Goal: Communication & Community: Answer question/provide support

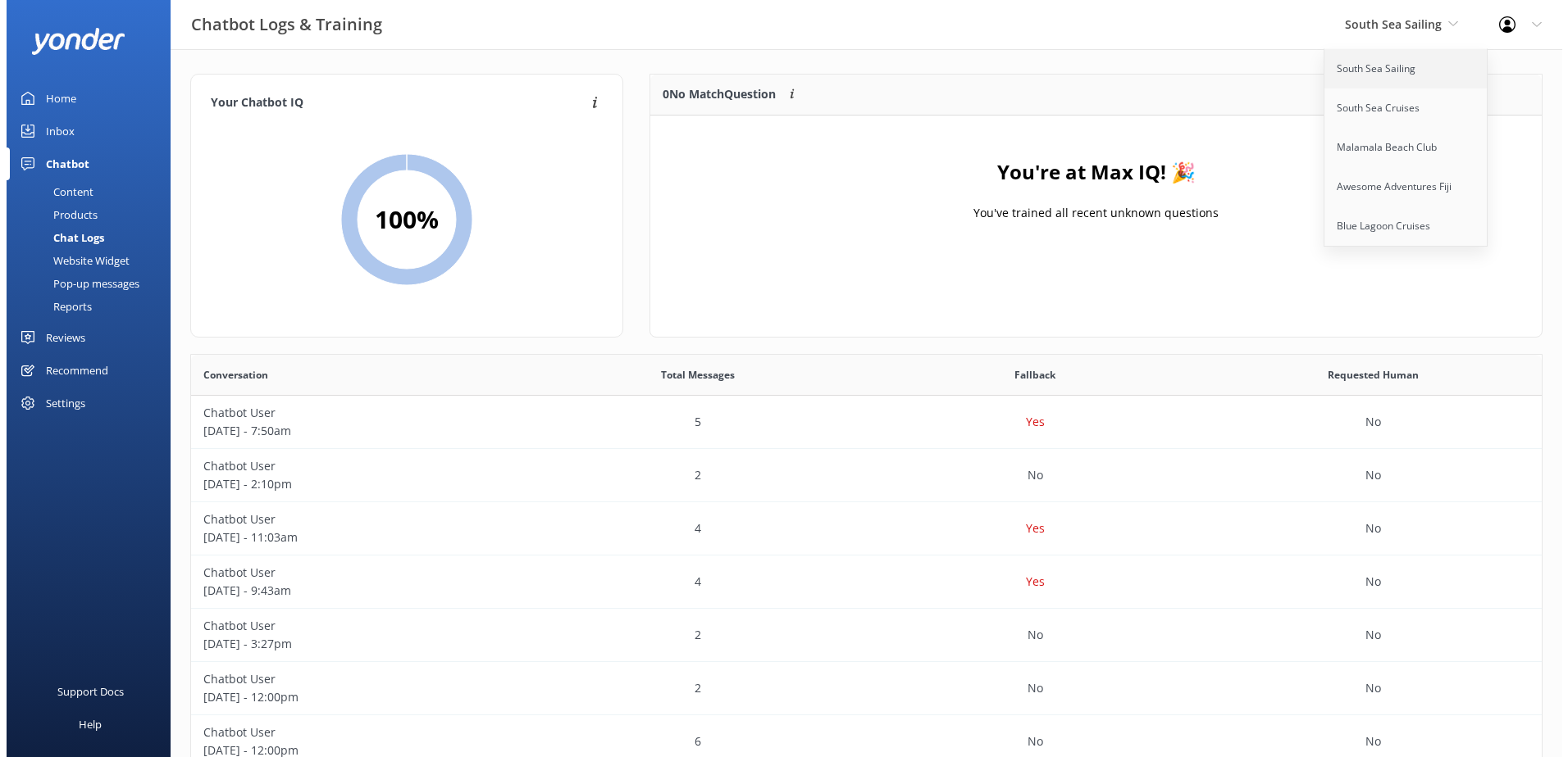
scroll to position [562, 1338]
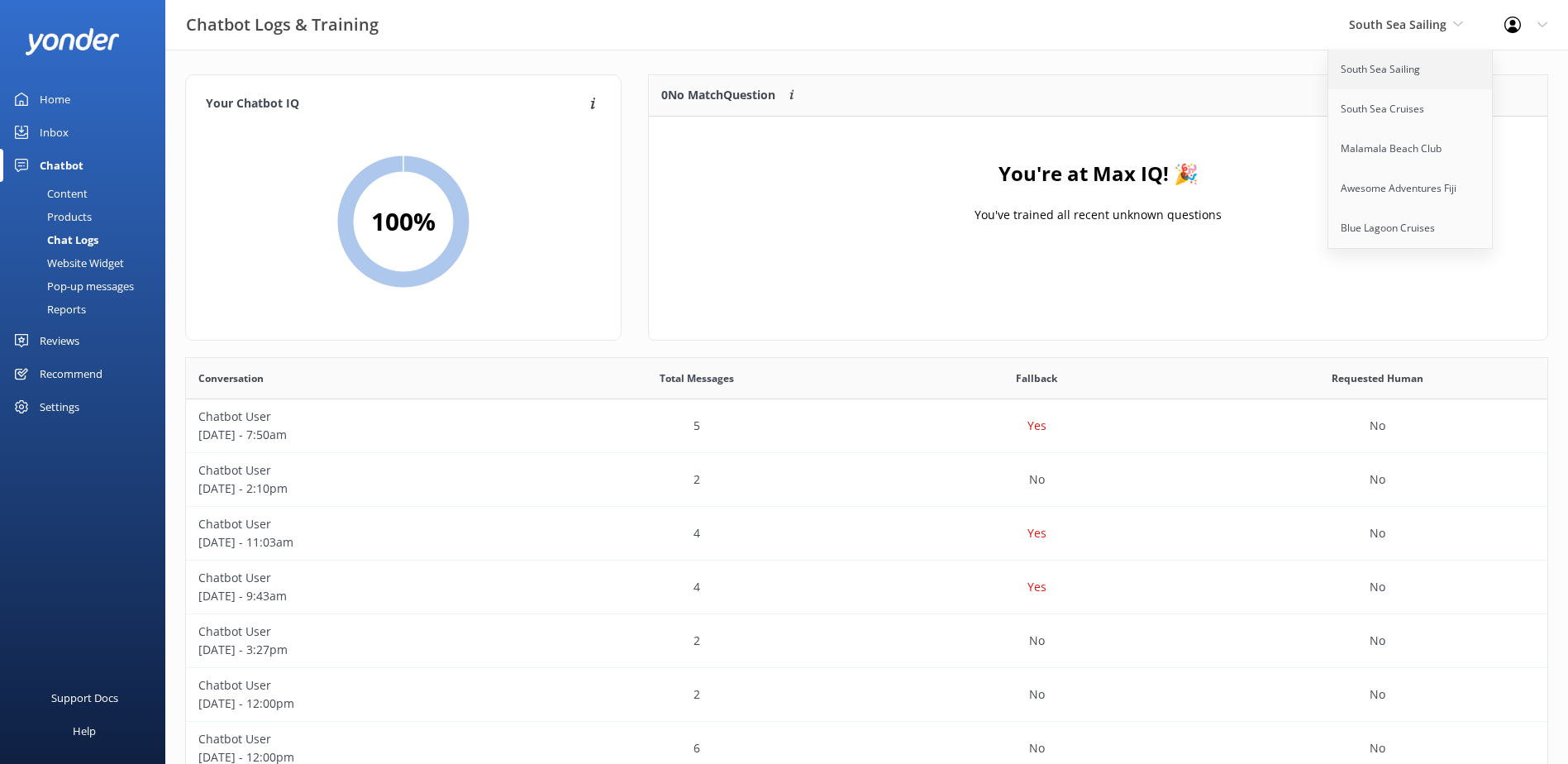
click at [1402, 61] on link "South Sea Sailing" at bounding box center [1411, 70] width 165 height 40
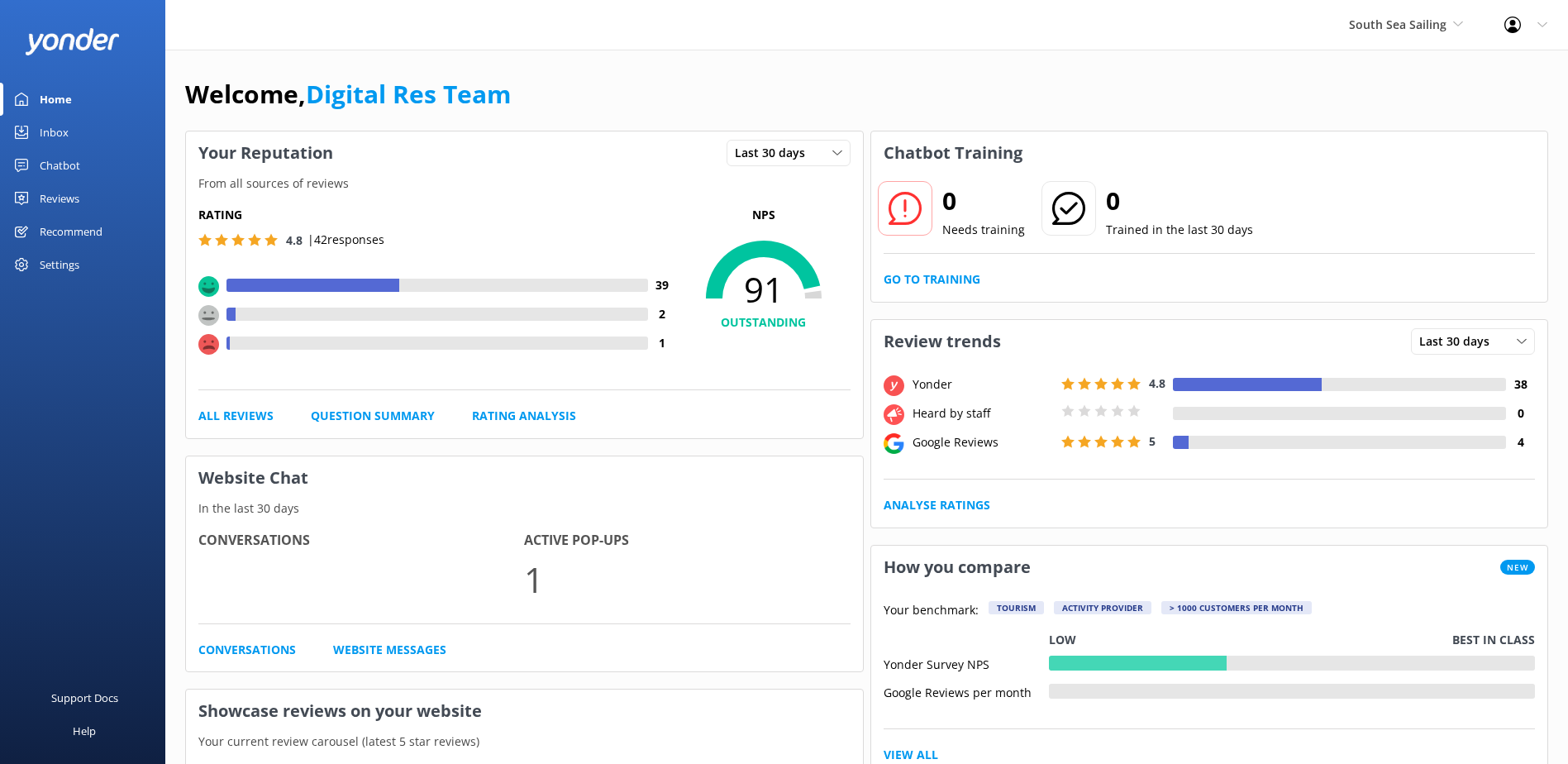
click at [62, 123] on div "Inbox" at bounding box center [54, 132] width 29 height 33
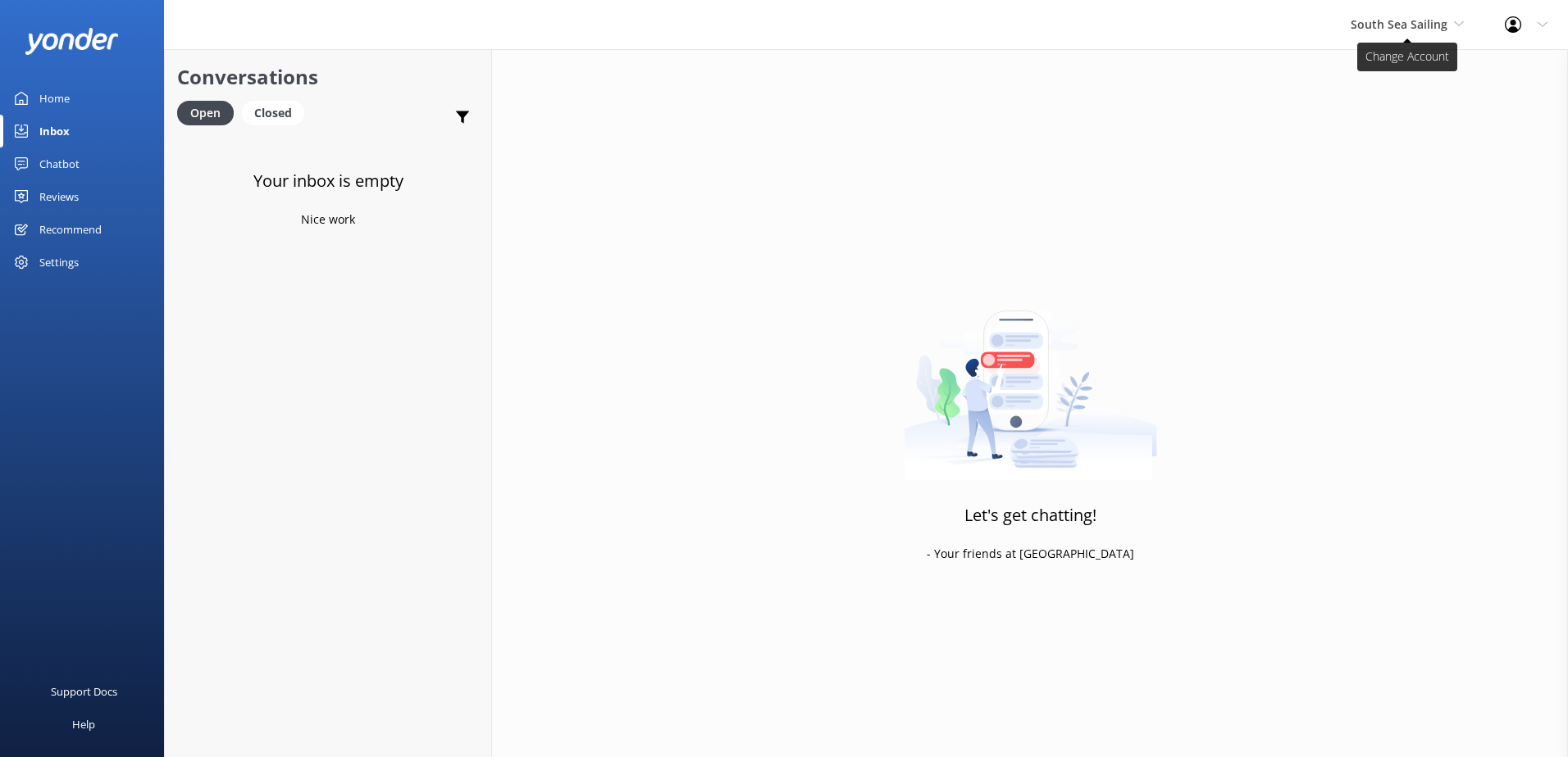
click at [1401, 28] on span "South Sea Sailing" at bounding box center [1399, 23] width 97 height 15
click at [1371, 110] on link "South Sea Cruises" at bounding box center [1411, 108] width 164 height 40
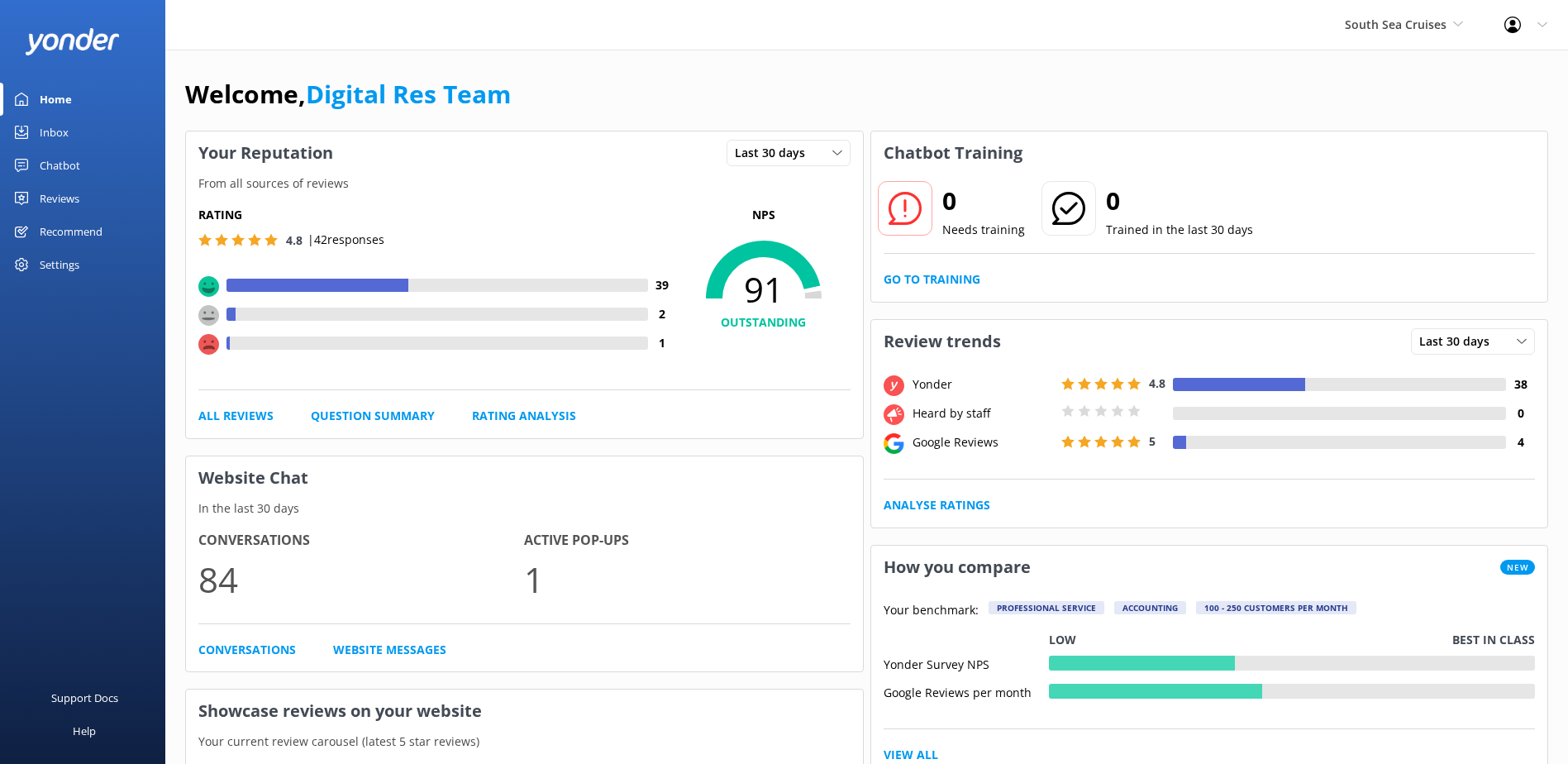
click at [122, 134] on link "Inbox" at bounding box center [83, 132] width 165 height 33
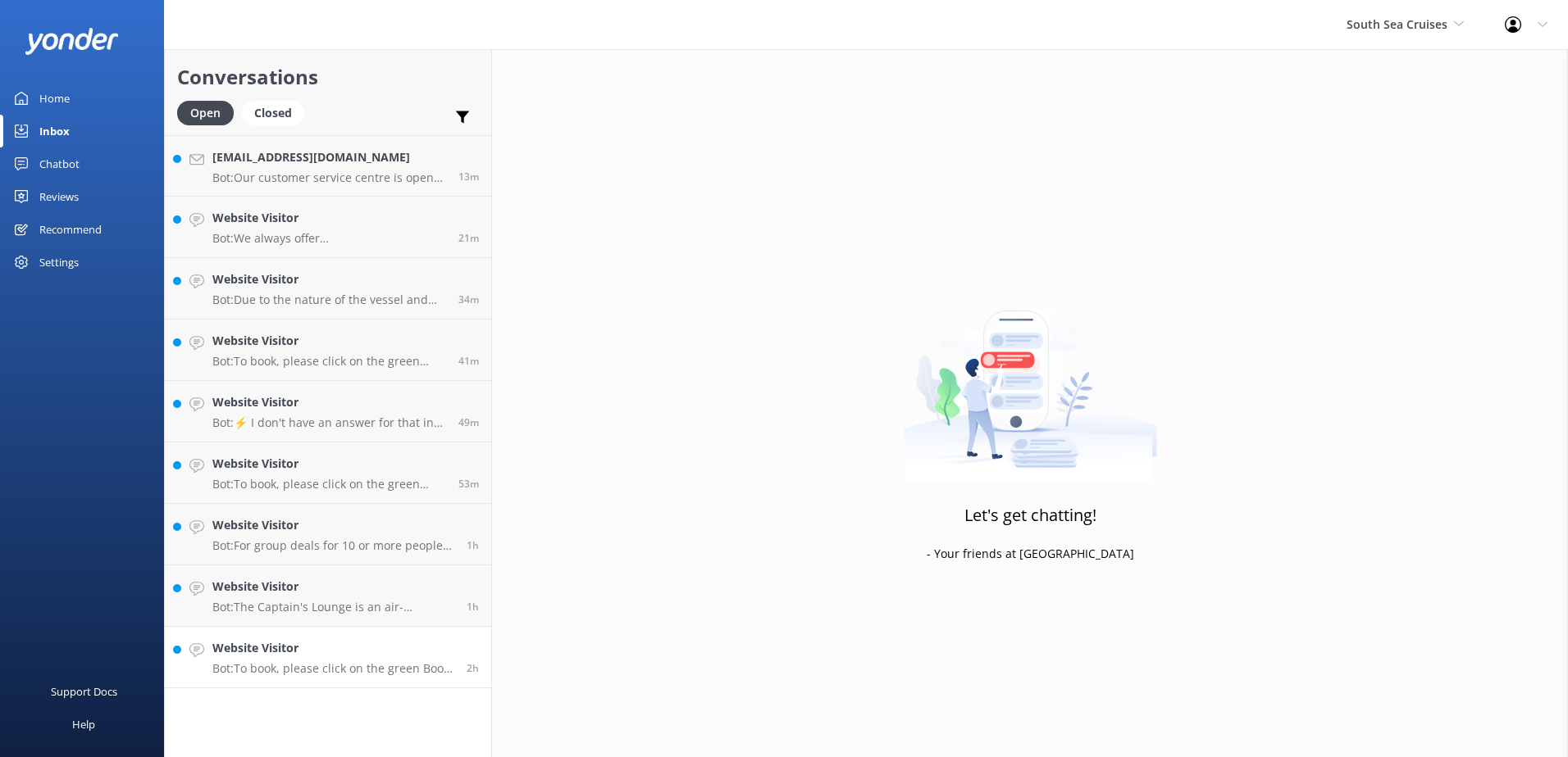
click at [327, 680] on link "Website Visitor Bot: To book, please click on the green Book Now button on our …" at bounding box center [327, 657] width 327 height 61
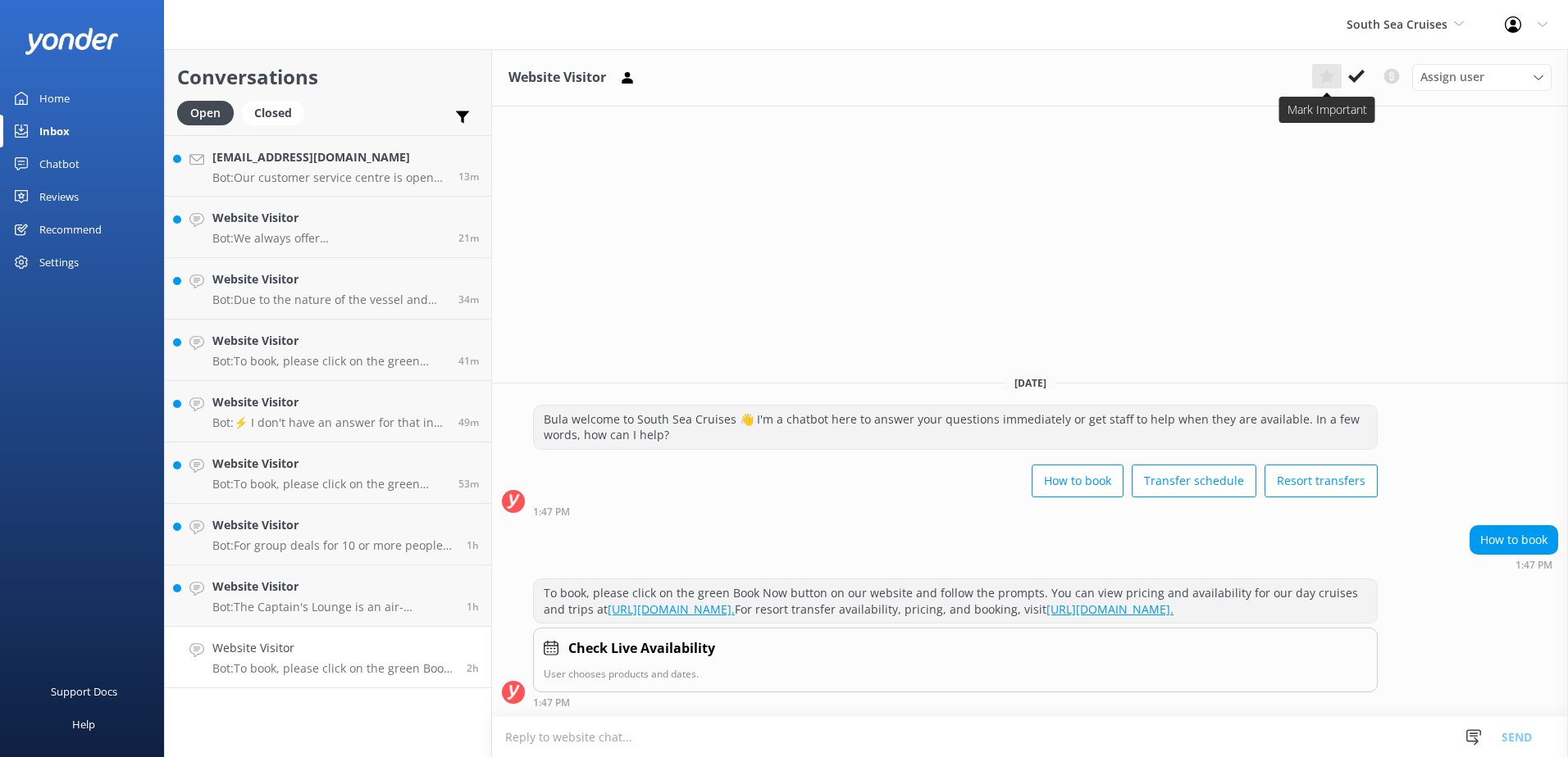
drag, startPoint x: 1353, startPoint y: 74, endPoint x: 1335, endPoint y: 82, distance: 19.7
click at [1353, 73] on icon at bounding box center [1356, 76] width 16 height 16
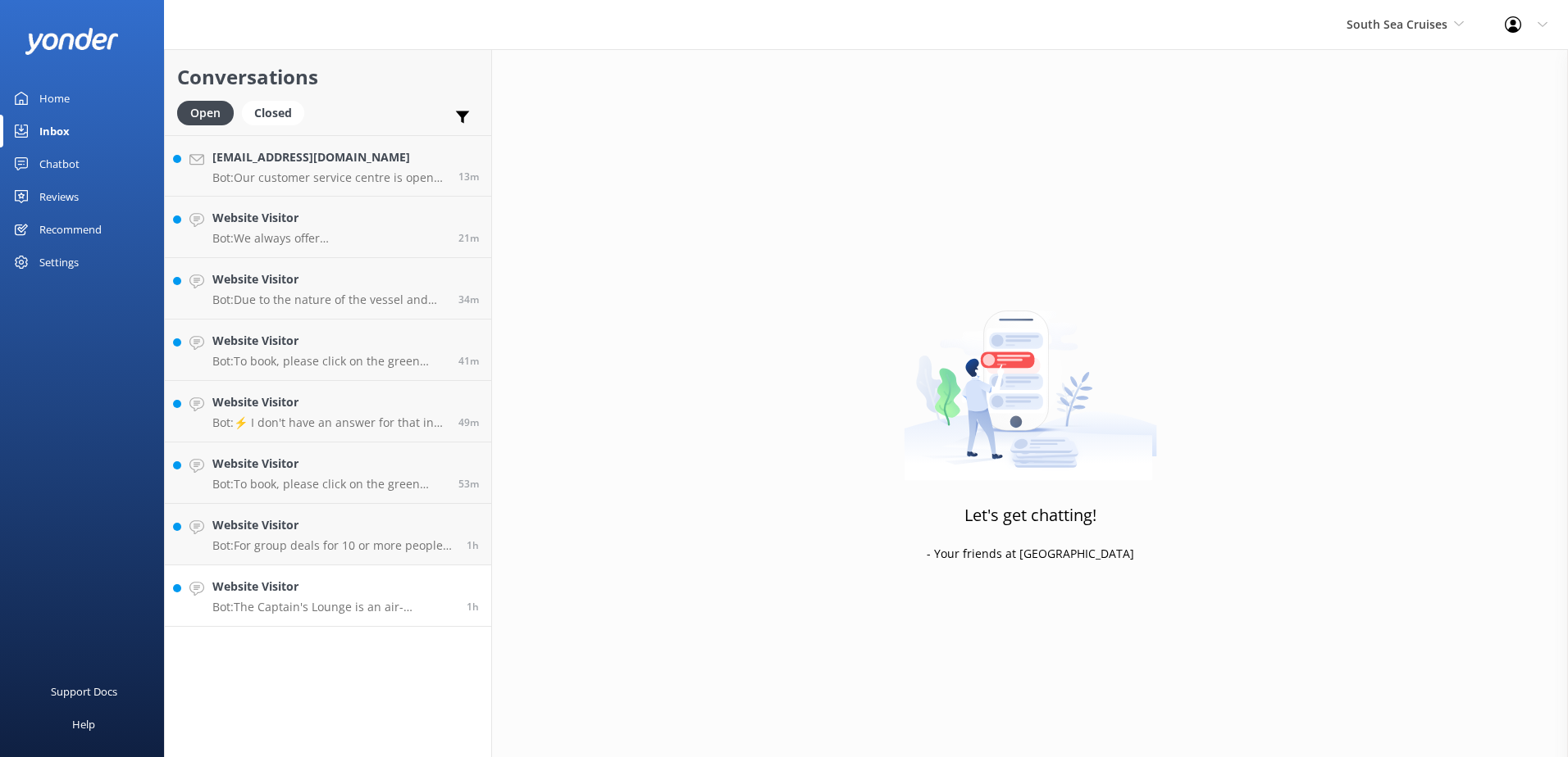
click at [316, 610] on p "Bot: The Captain's Lounge is an air-conditioned lounge that offers complimentar…" at bounding box center [333, 607] width 242 height 14
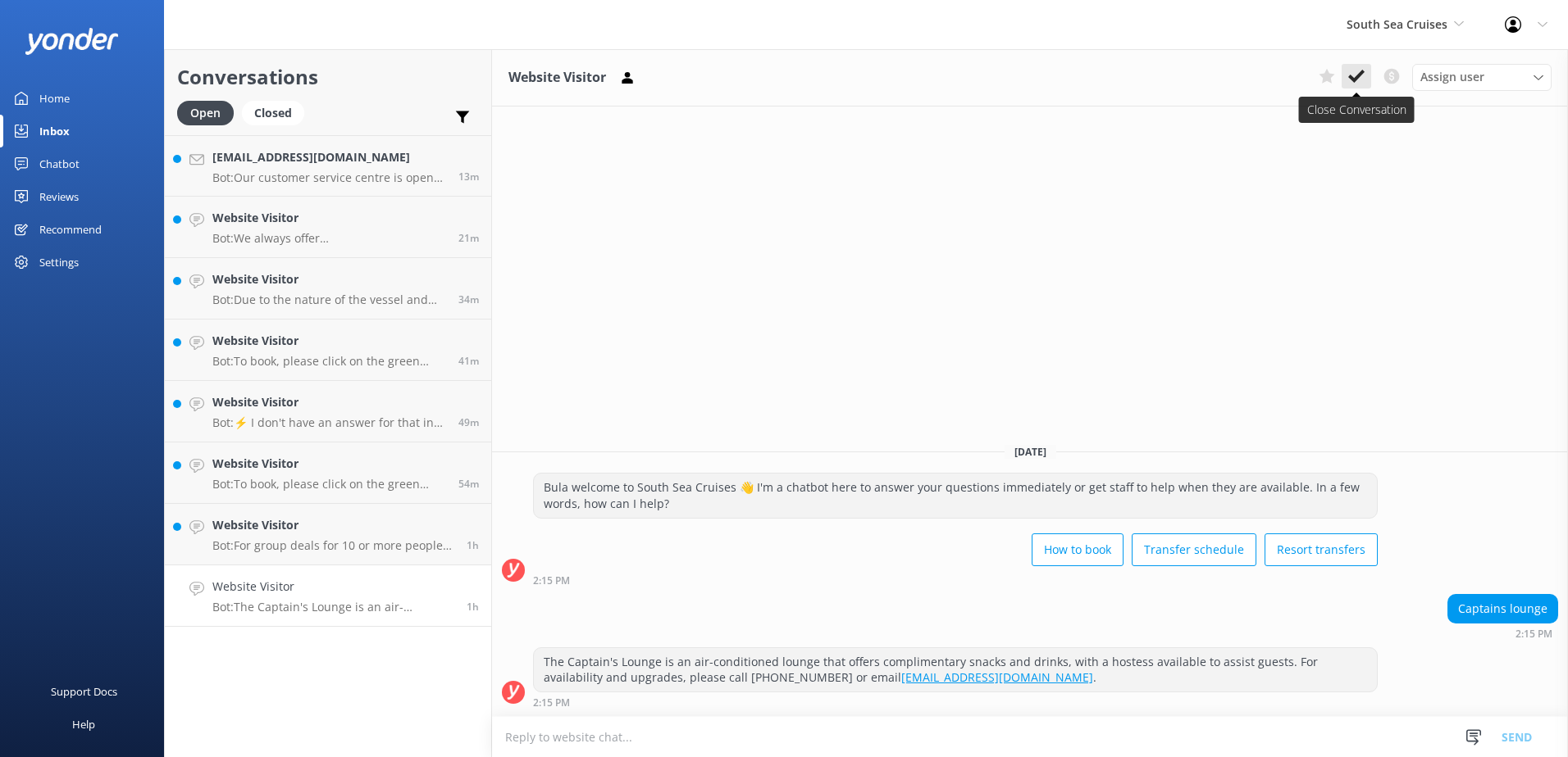
click at [1357, 76] on use at bounding box center [1356, 76] width 16 height 13
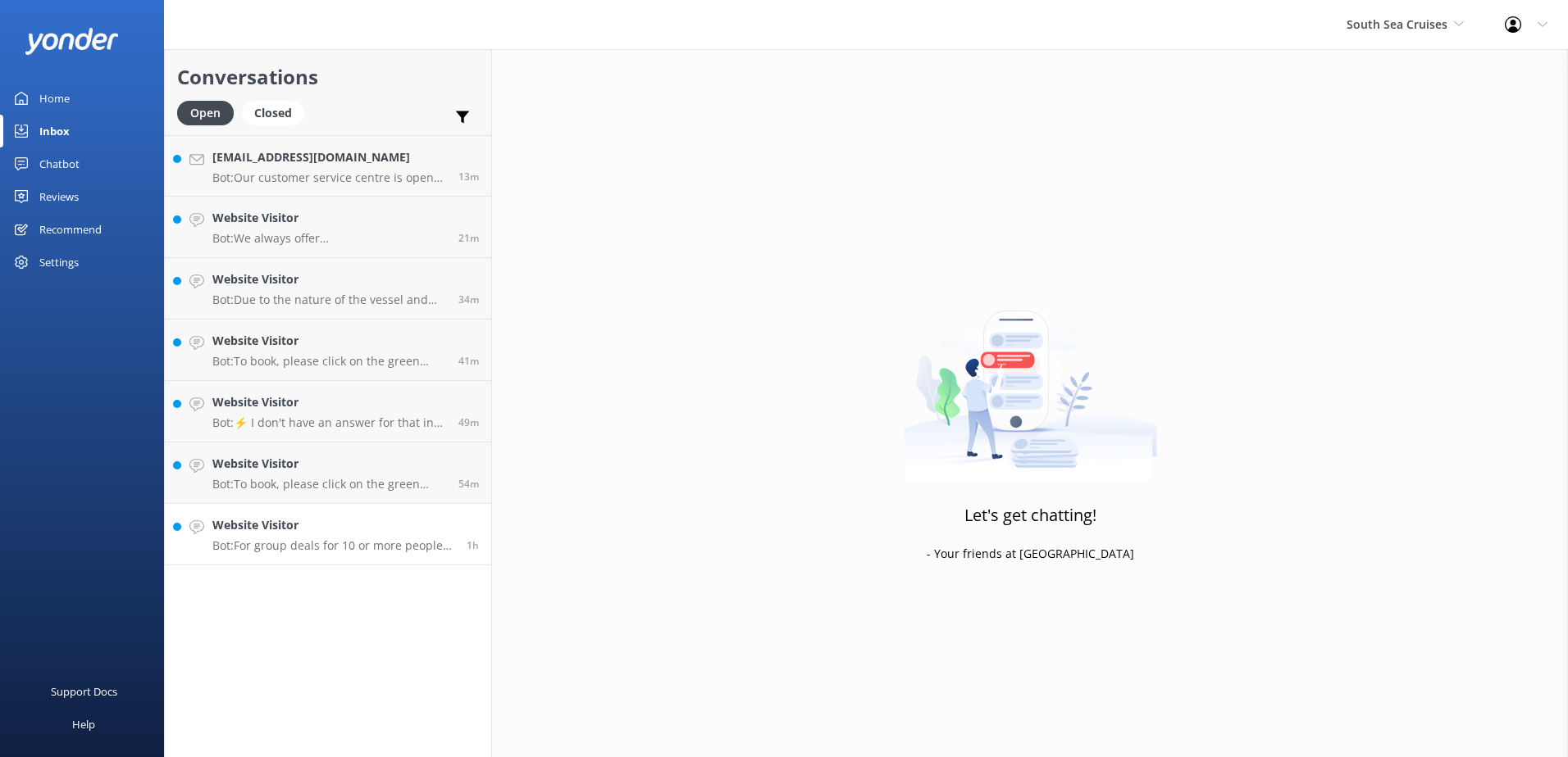
click at [327, 557] on link "Website Visitor Bot: For group deals for 10 or more people, please visit [URL][…" at bounding box center [327, 534] width 327 height 61
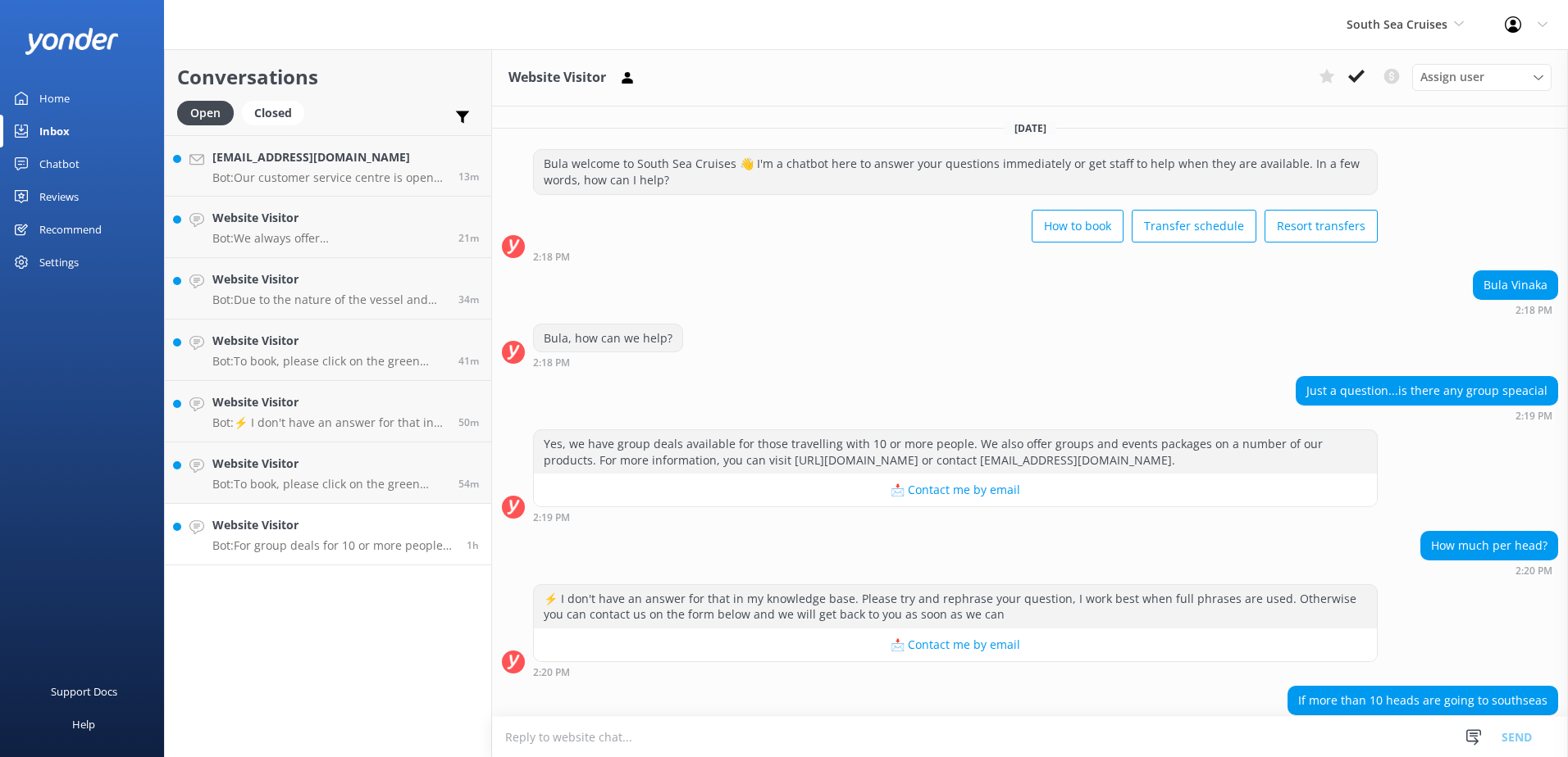
scroll to position [125, 0]
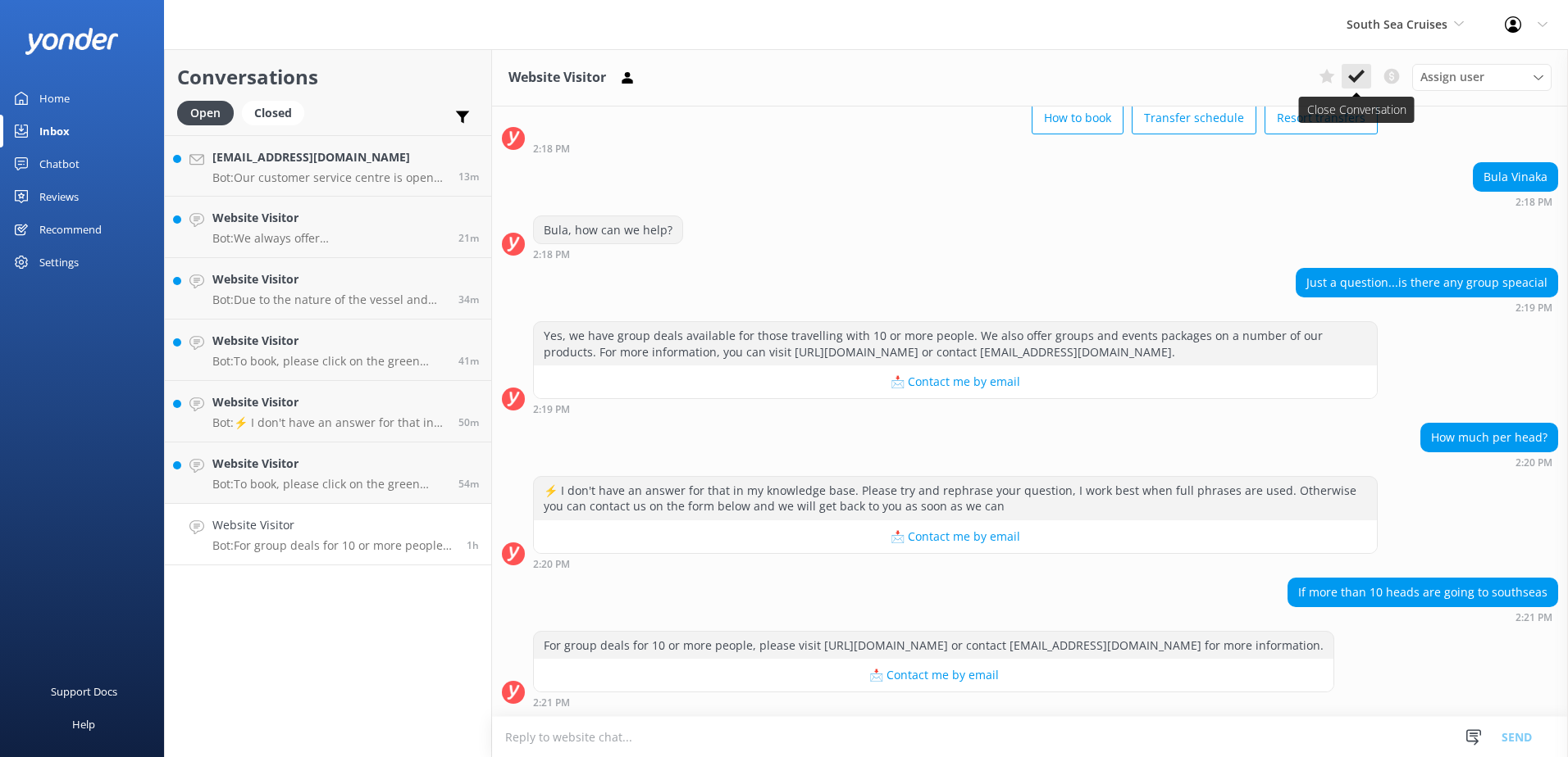
click at [1357, 71] on icon at bounding box center [1356, 76] width 16 height 16
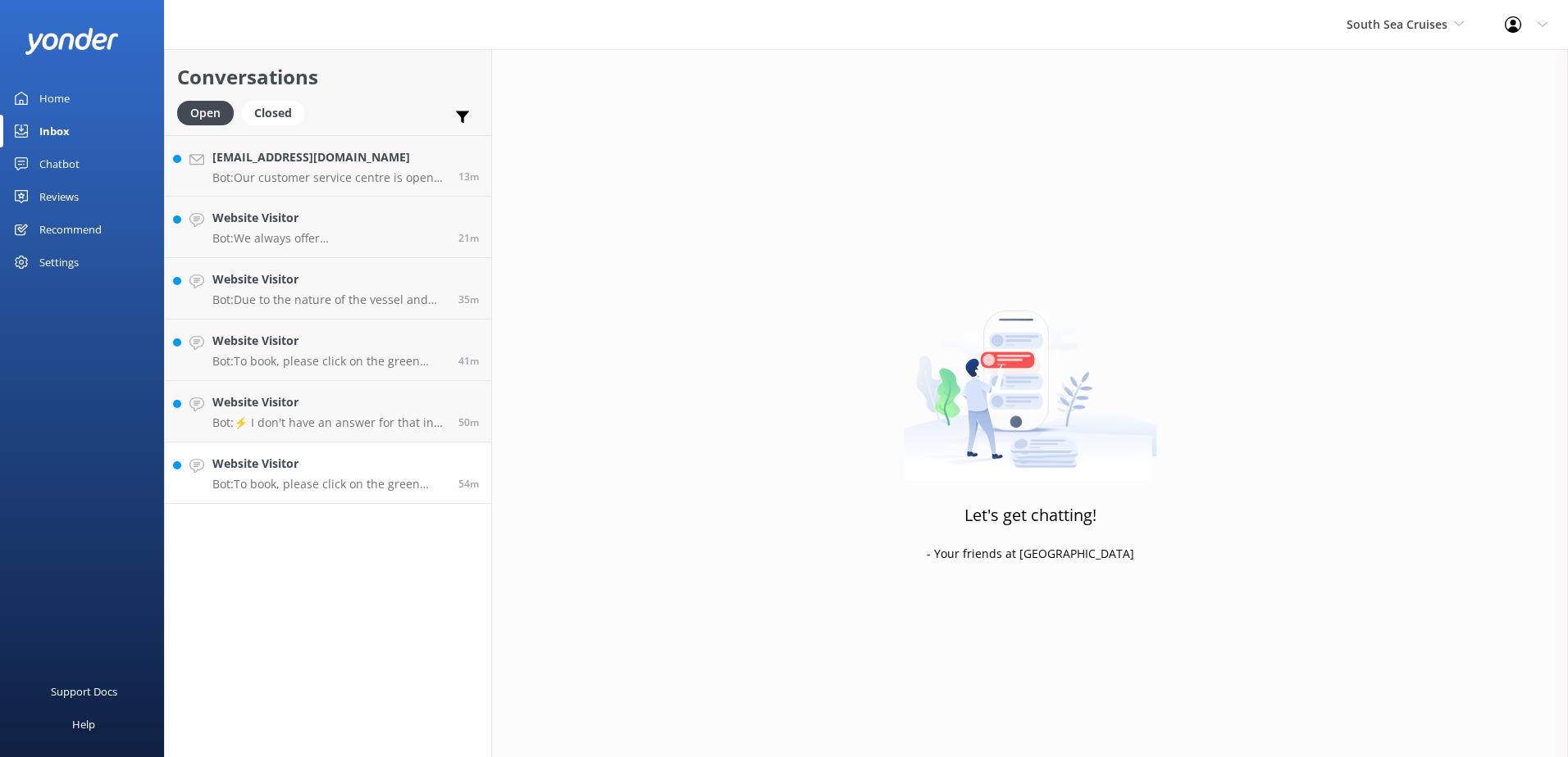
click at [318, 475] on div "Website Visitor Bot: To book, please click on the green Book Now button on our …" at bounding box center [329, 473] width 234 height 36
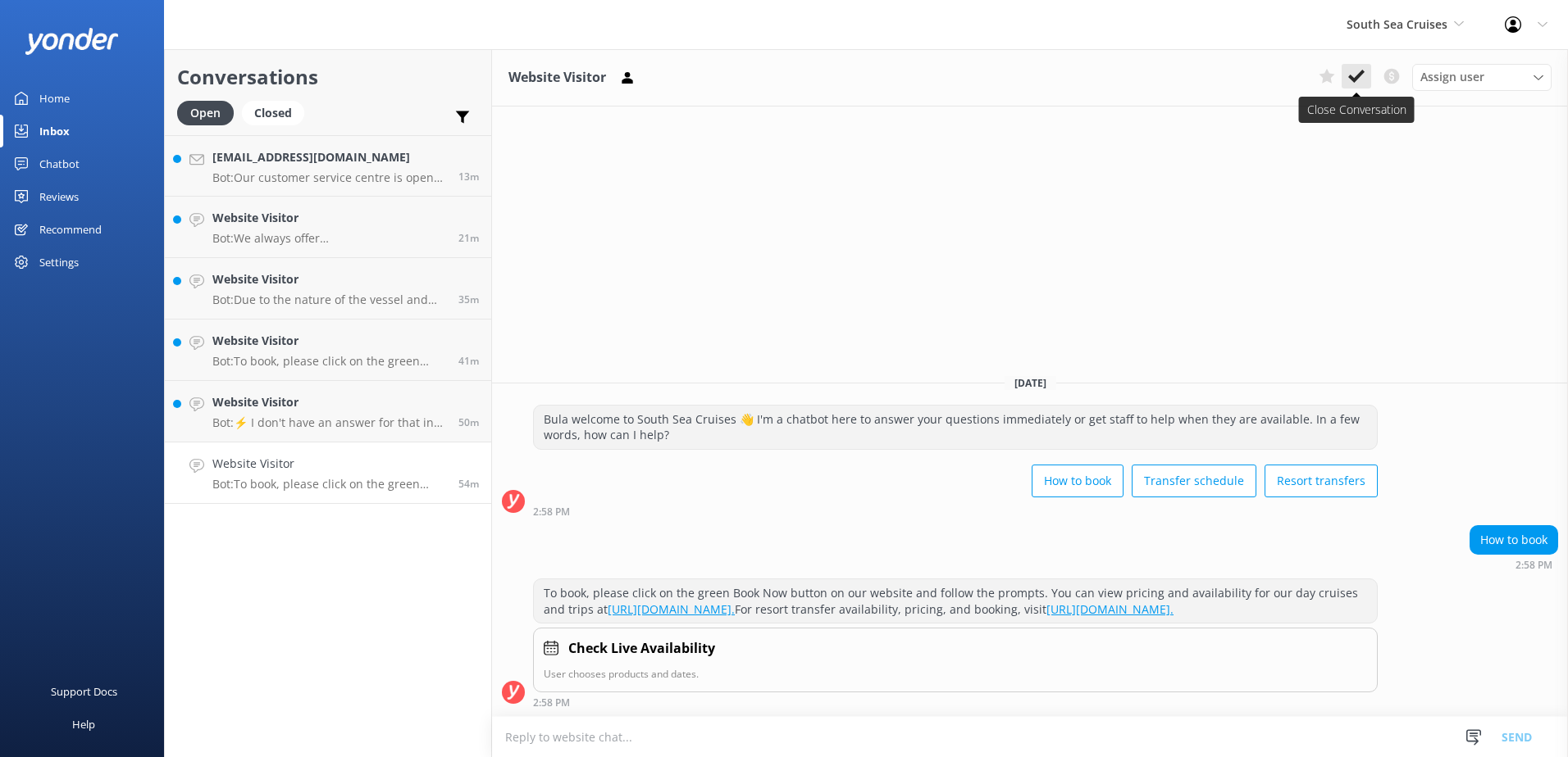
click at [1365, 79] on button at bounding box center [1356, 76] width 30 height 24
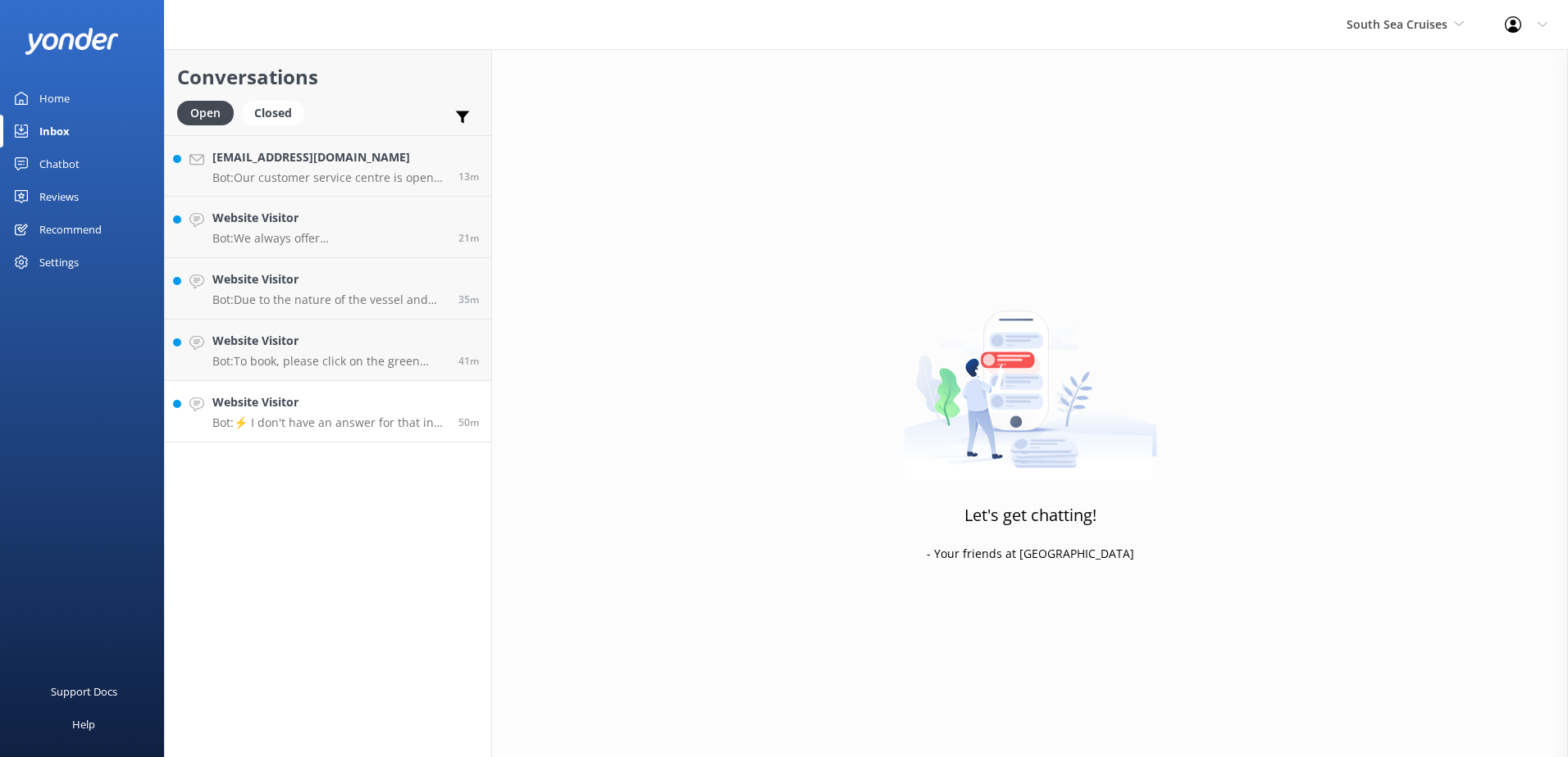
click at [290, 421] on p "Bot: ⚡ I don't have an answer for that in my knowledge base. Please try and rep…" at bounding box center [329, 423] width 234 height 14
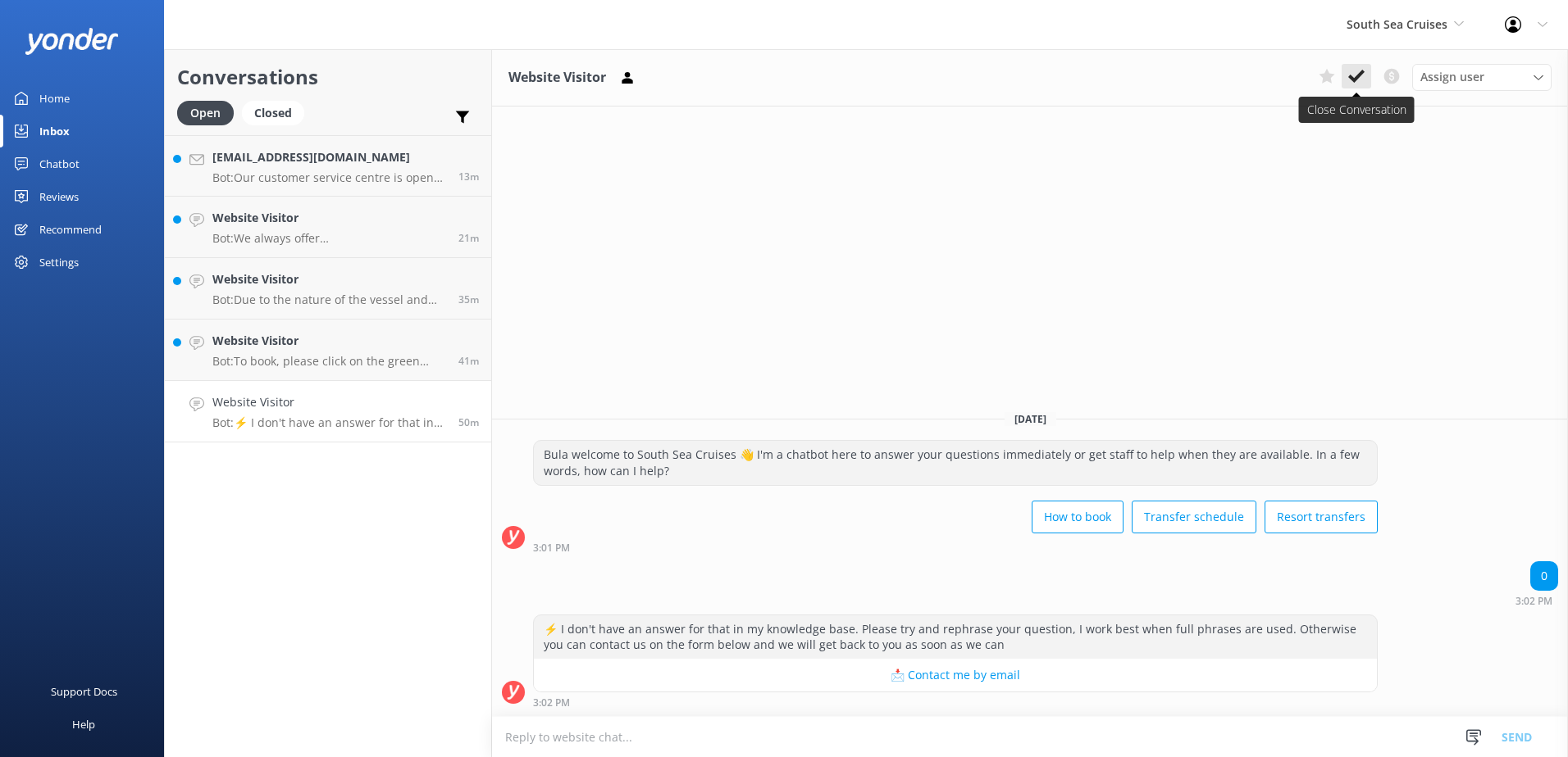
click at [1358, 70] on icon at bounding box center [1356, 76] width 16 height 16
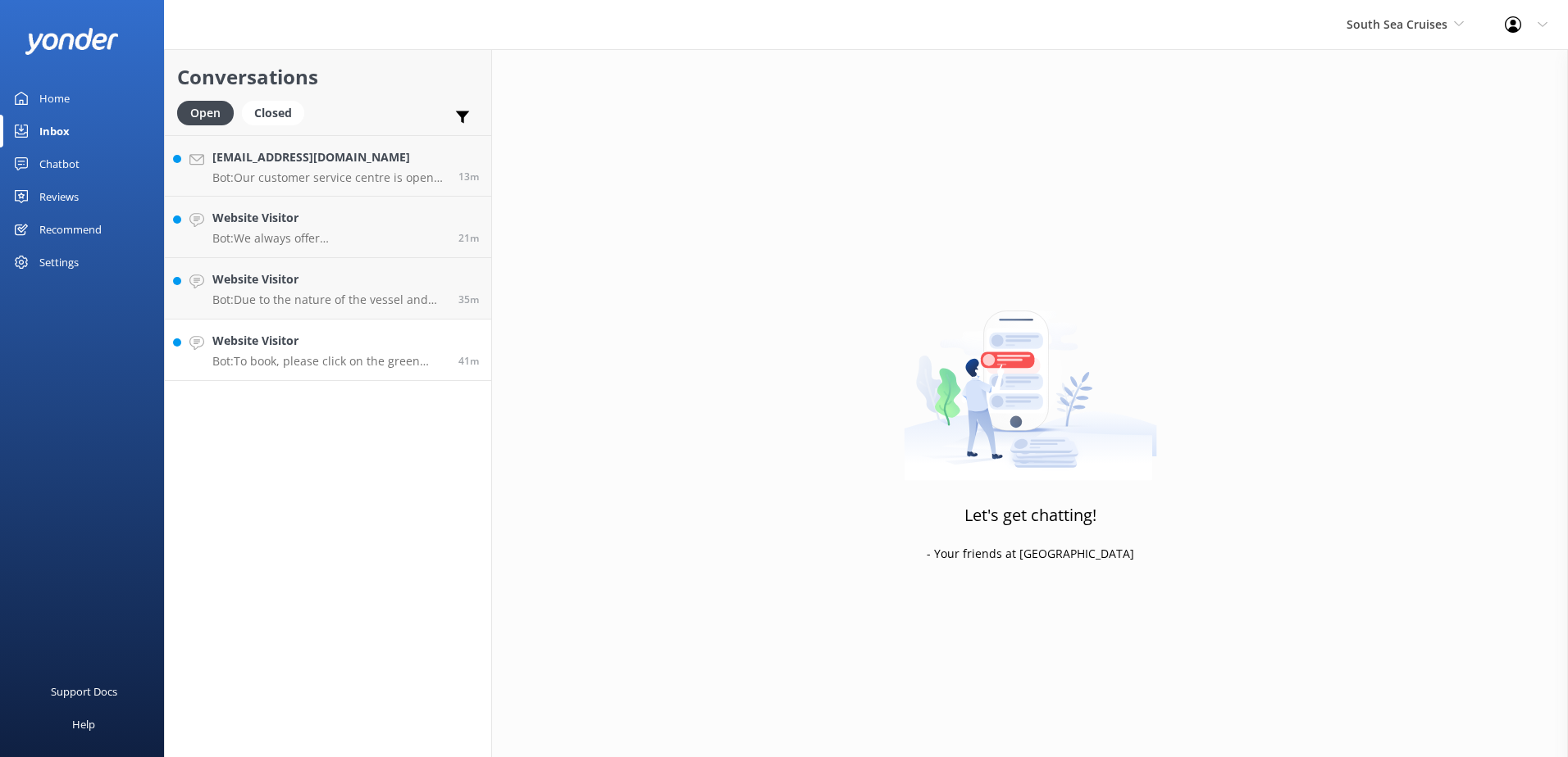
click at [337, 349] on h4 "Website Visitor" at bounding box center [329, 341] width 234 height 18
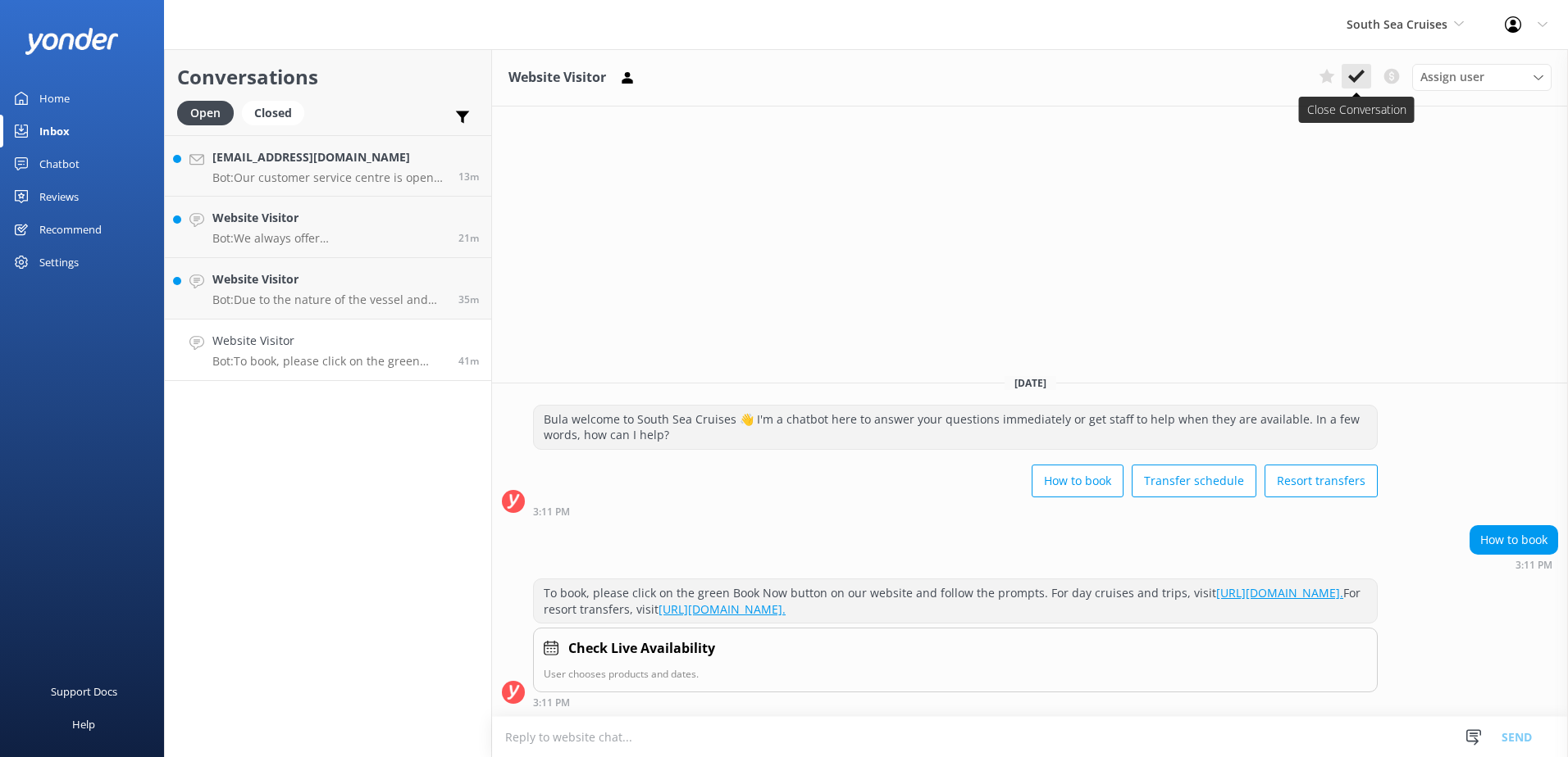
click at [1363, 73] on use at bounding box center [1356, 76] width 16 height 13
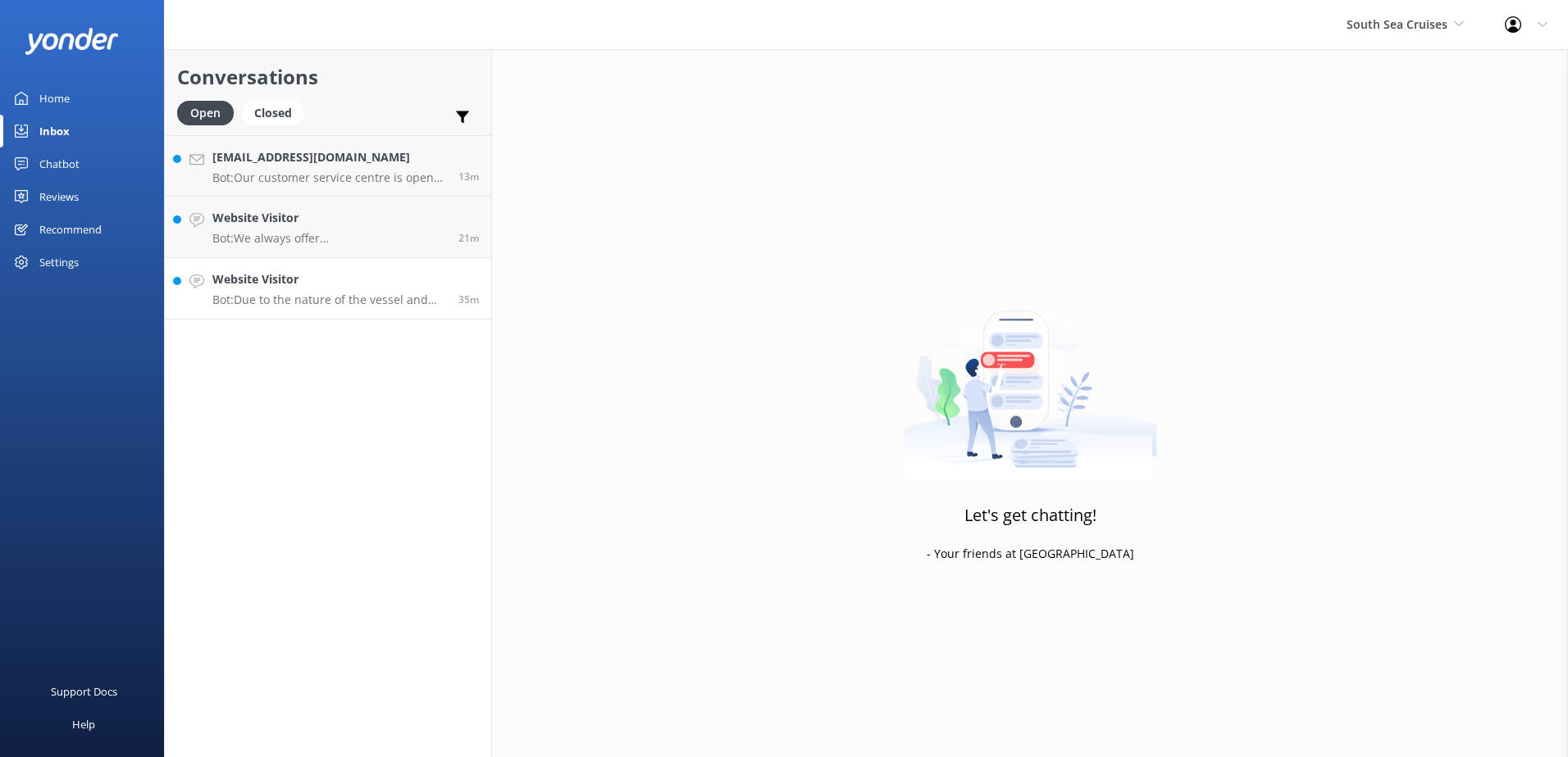
click at [377, 290] on div "Website Visitor Bot: Due to the nature of the vessel and with the bathroom faci…" at bounding box center [329, 289] width 234 height 36
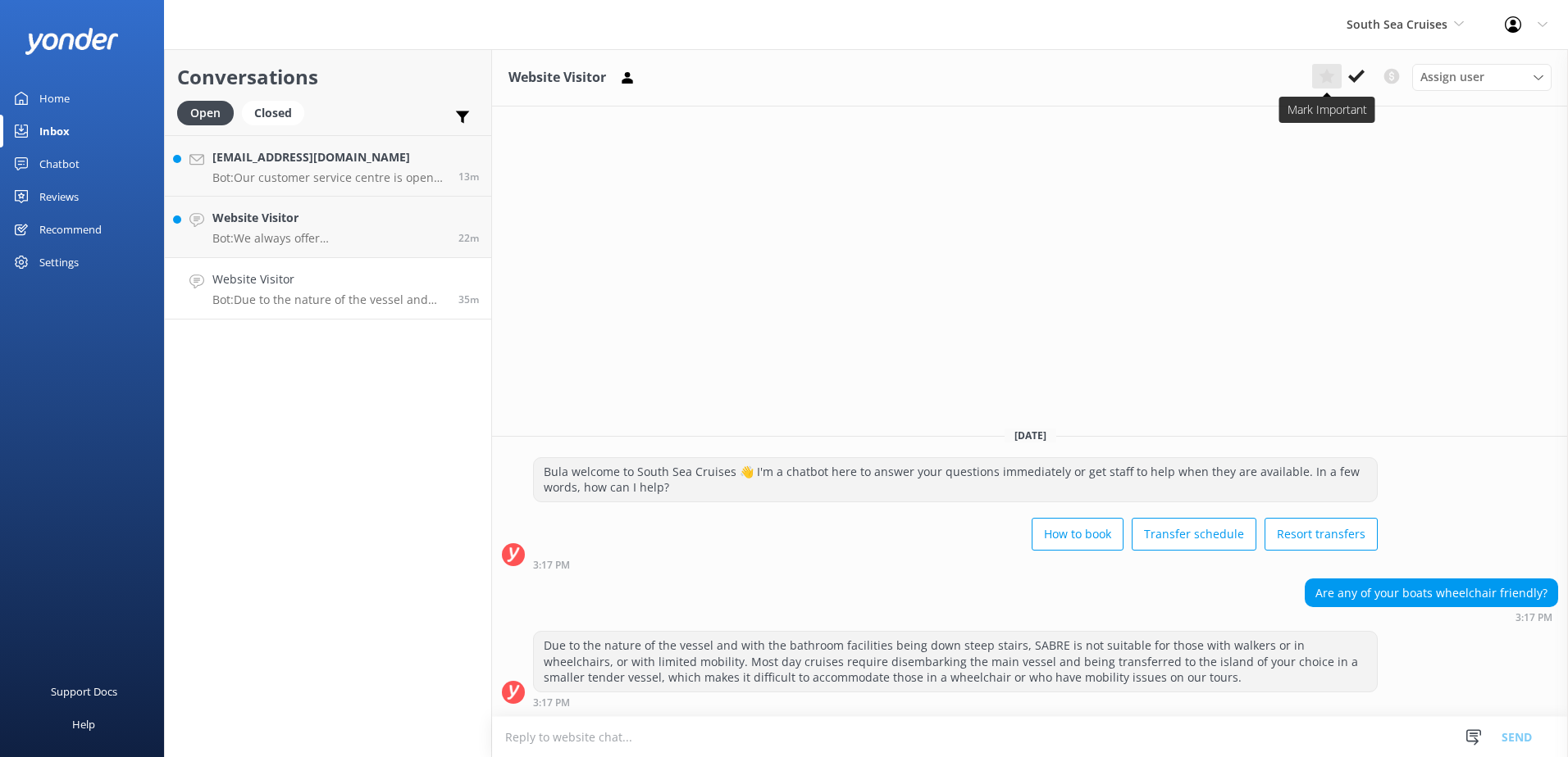
click at [1340, 82] on button at bounding box center [1326, 76] width 30 height 24
click at [1331, 79] on icon at bounding box center [1326, 76] width 16 height 16
click at [1356, 79] on use at bounding box center [1356, 76] width 16 height 13
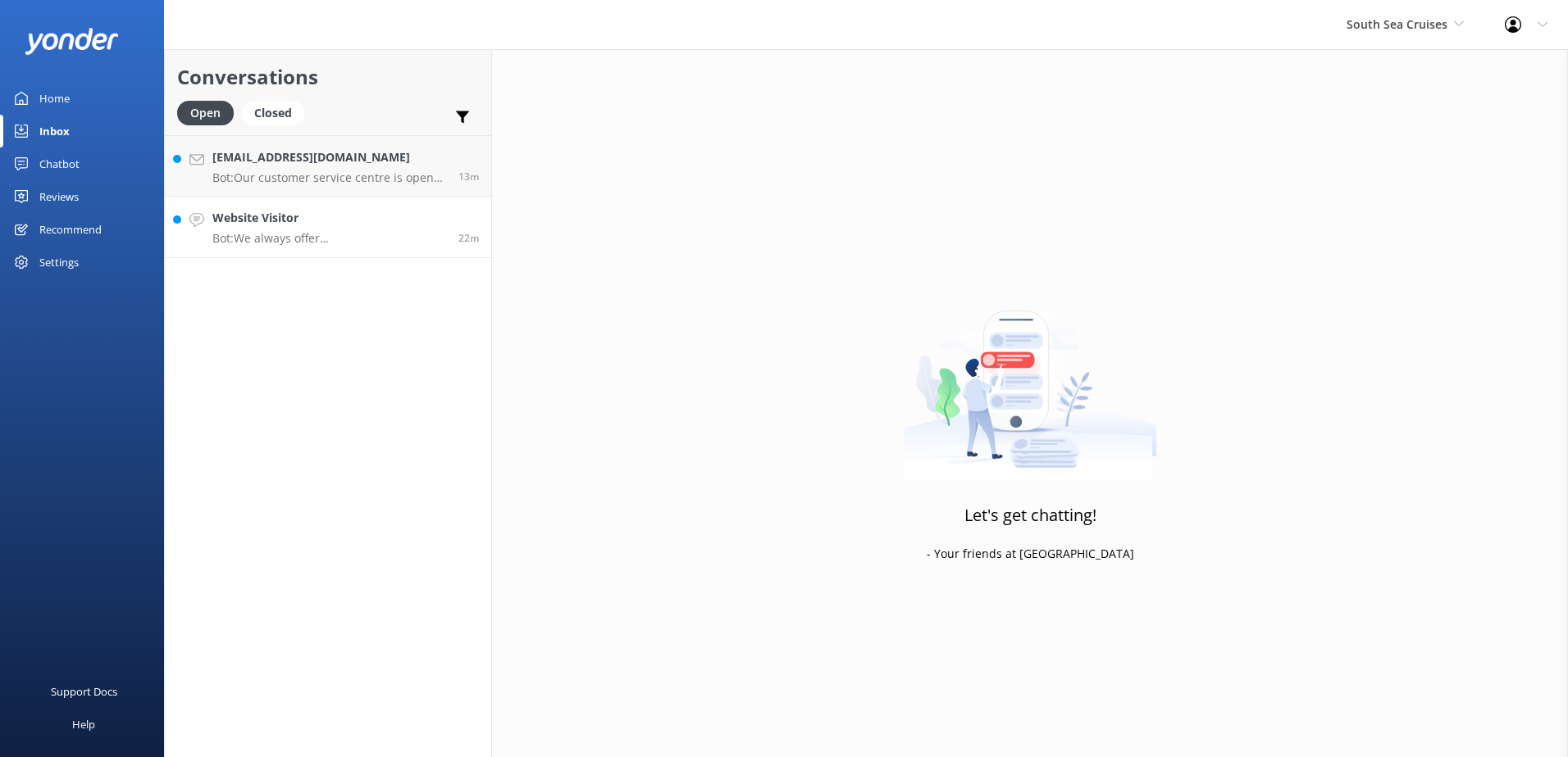
click at [384, 230] on div "Website Visitor Bot: We always offer [DEMOGRAPHIC_DATA] residents a 20% discoun…" at bounding box center [329, 227] width 234 height 36
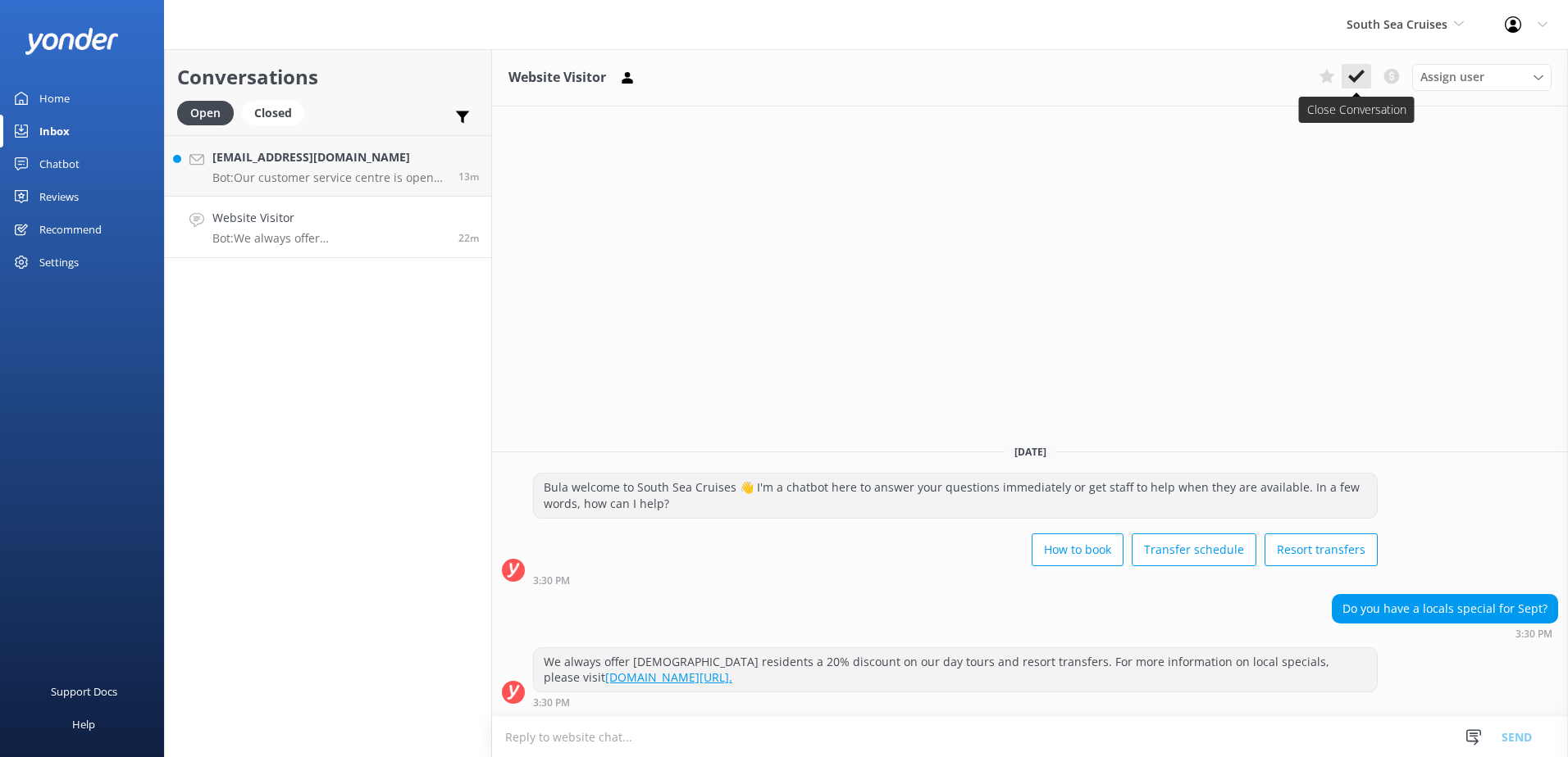
click at [1362, 78] on icon at bounding box center [1356, 76] width 16 height 16
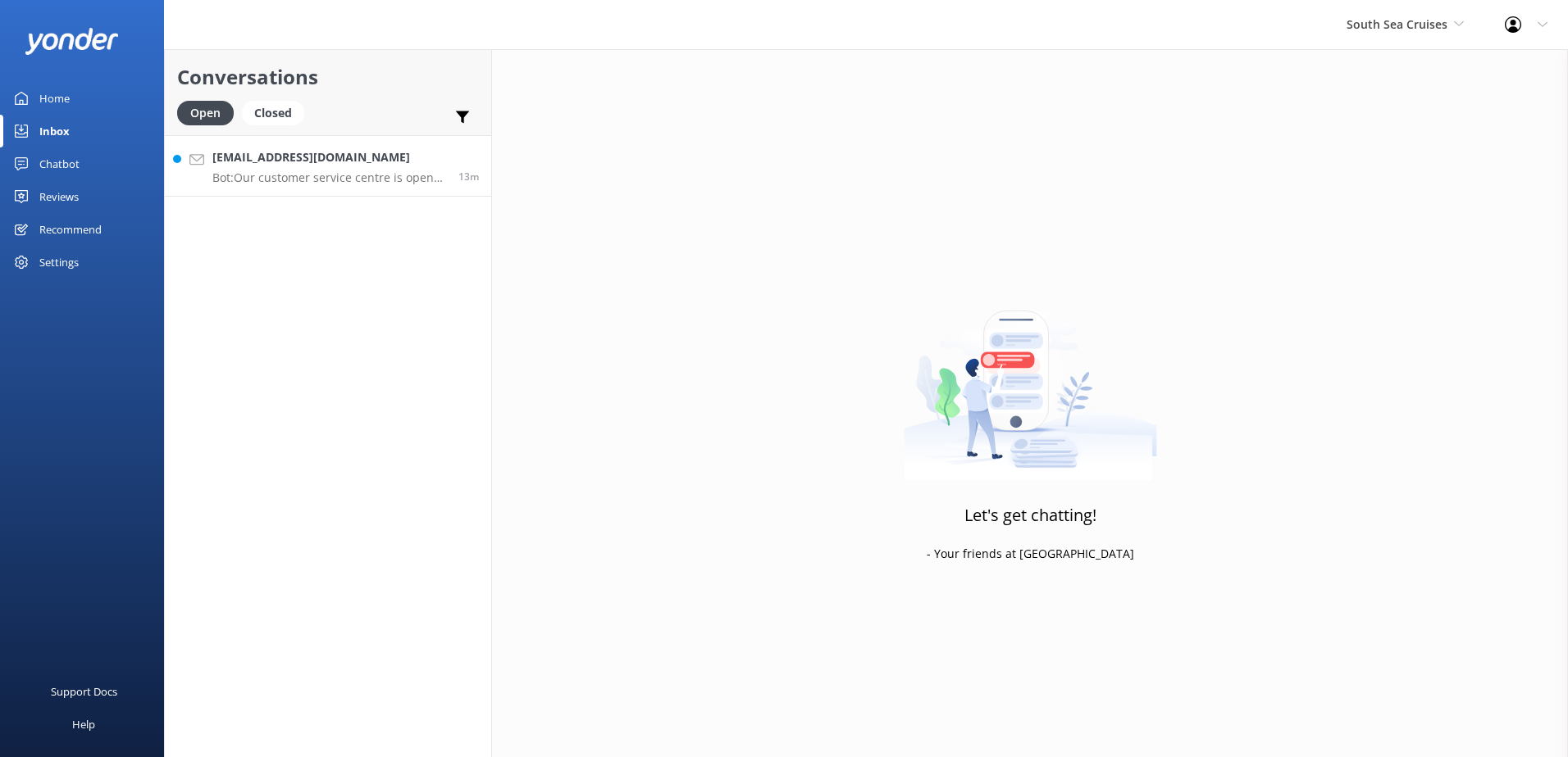
click at [386, 175] on p "Bot: Our customer service centre is open daily from 7.30am until 7.00pm. You ca…" at bounding box center [329, 178] width 234 height 14
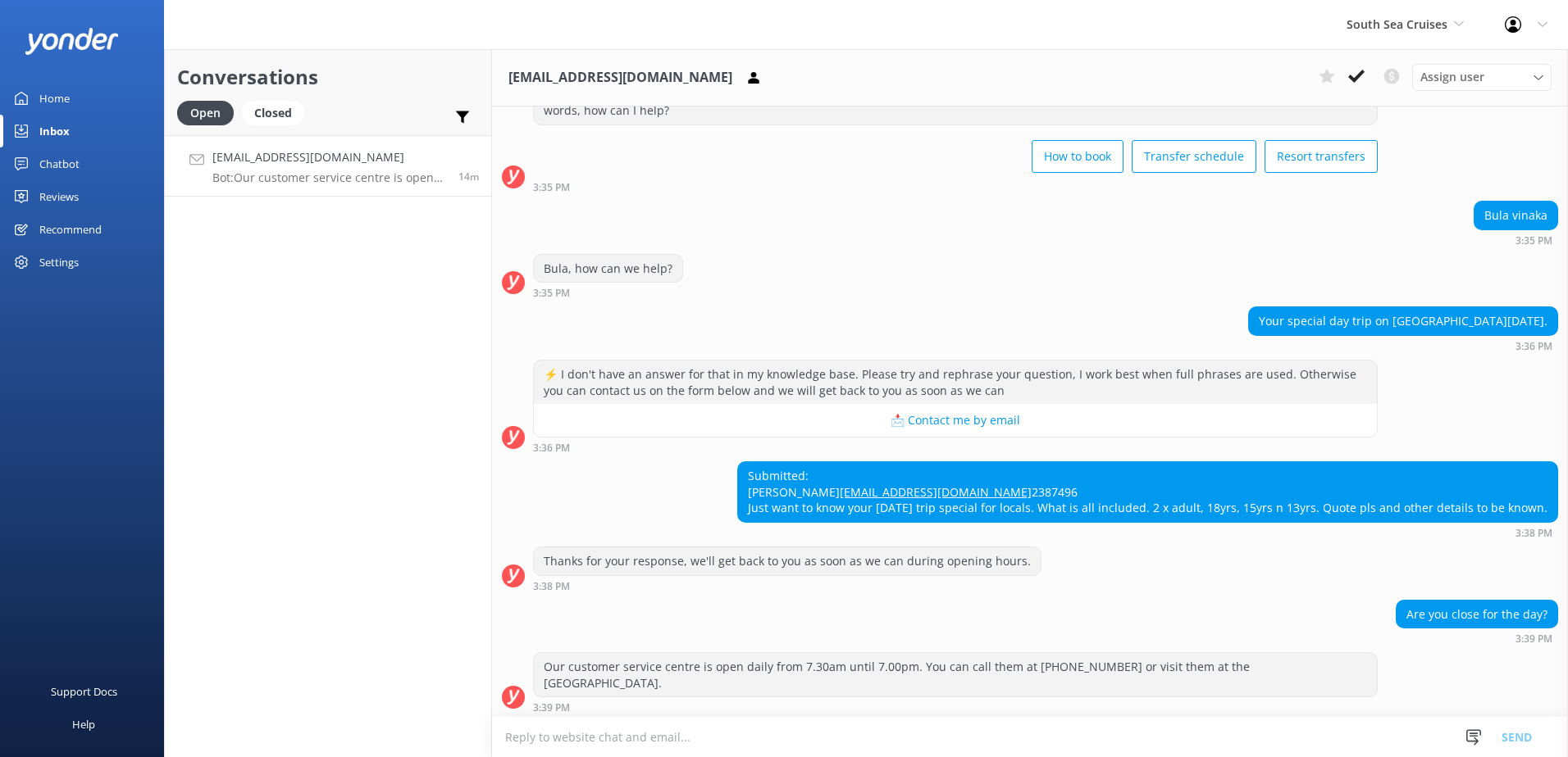
scroll to position [91, 0]
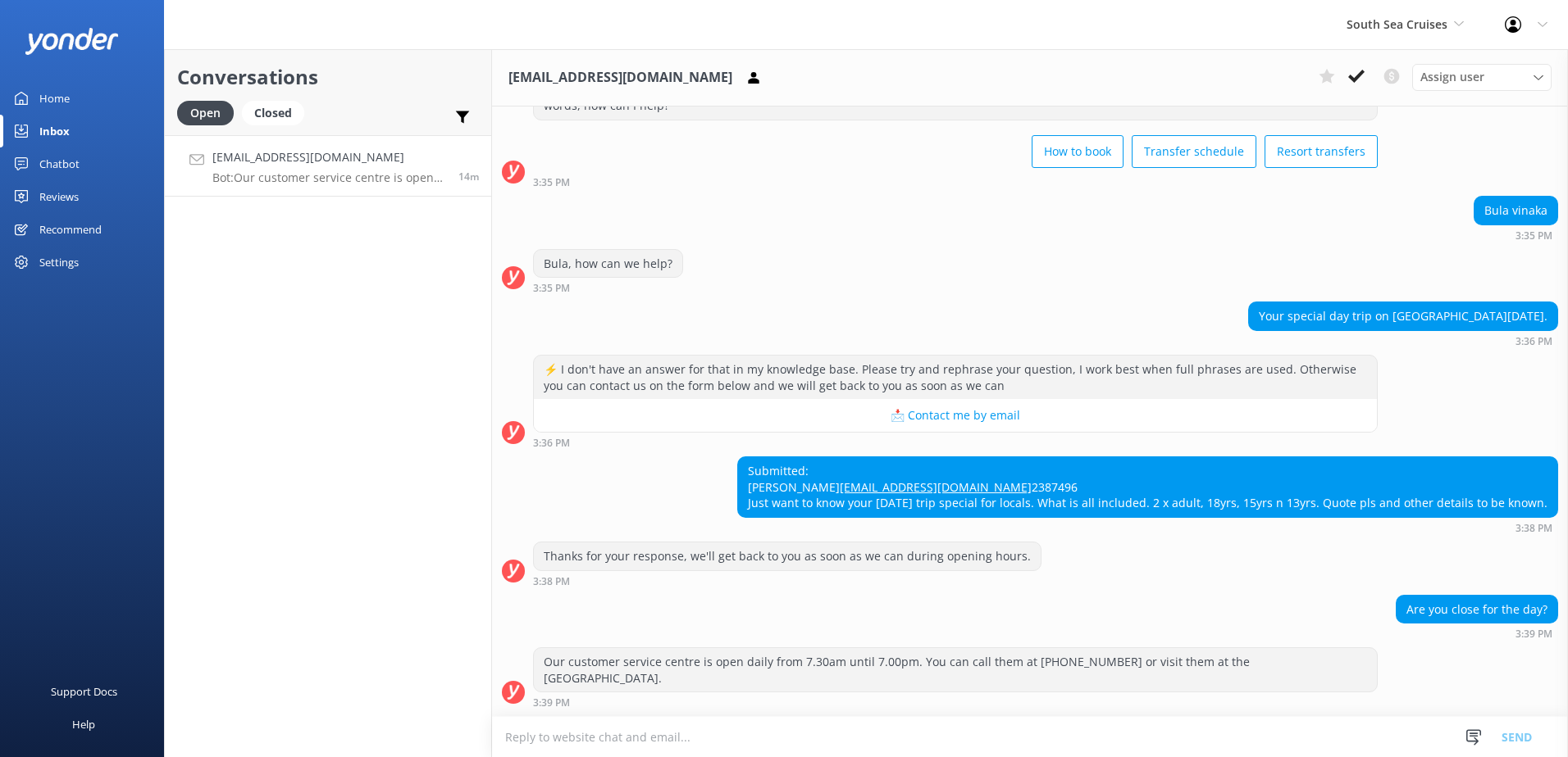
click at [838, 735] on textarea at bounding box center [1030, 736] width 1076 height 40
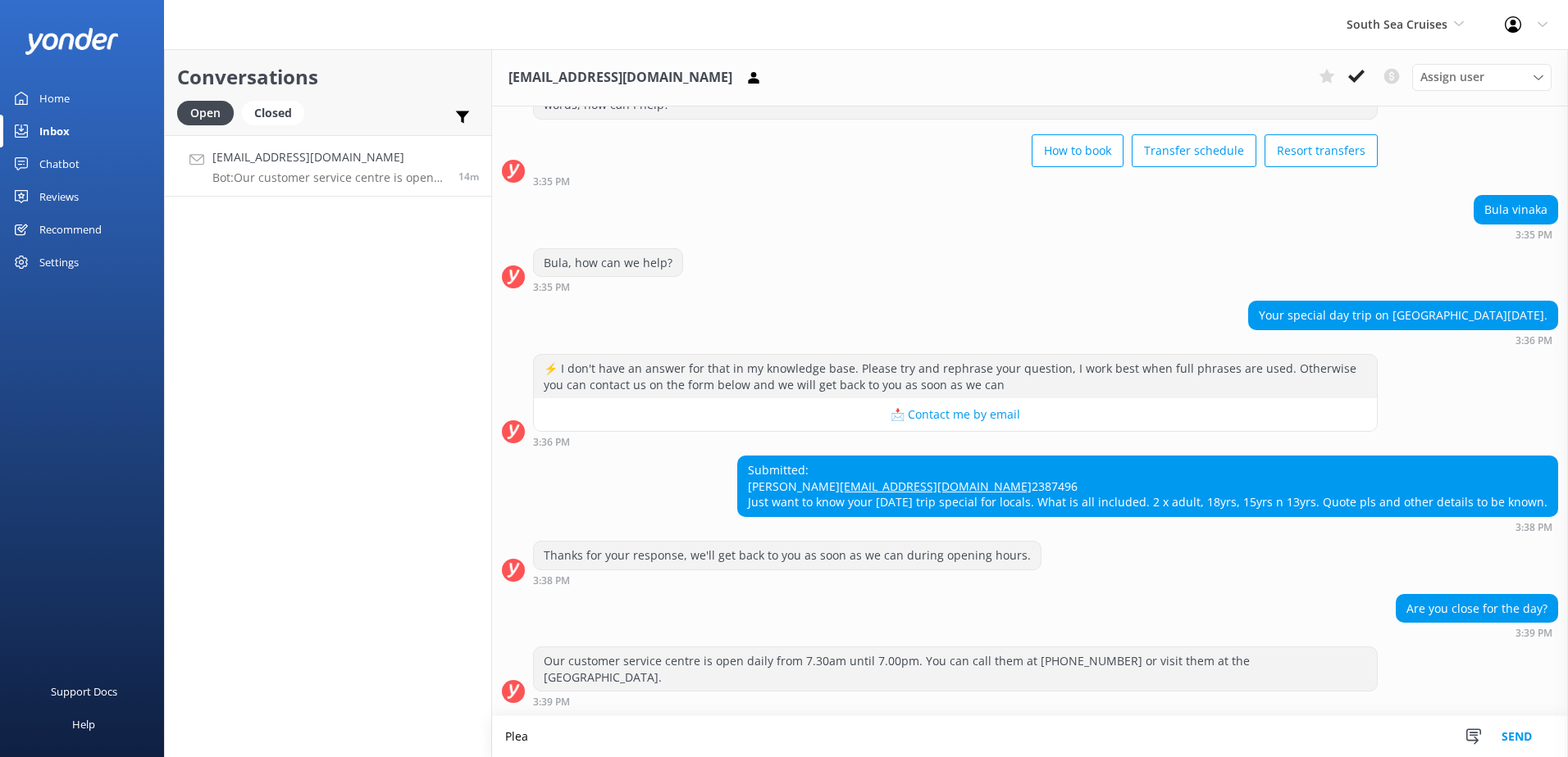
scroll to position [92, 0]
type textarea "Please note that we do not have any promotions for [DATE] at the moment."
click at [1510, 726] on button "Send" at bounding box center [1516, 737] width 61 height 41
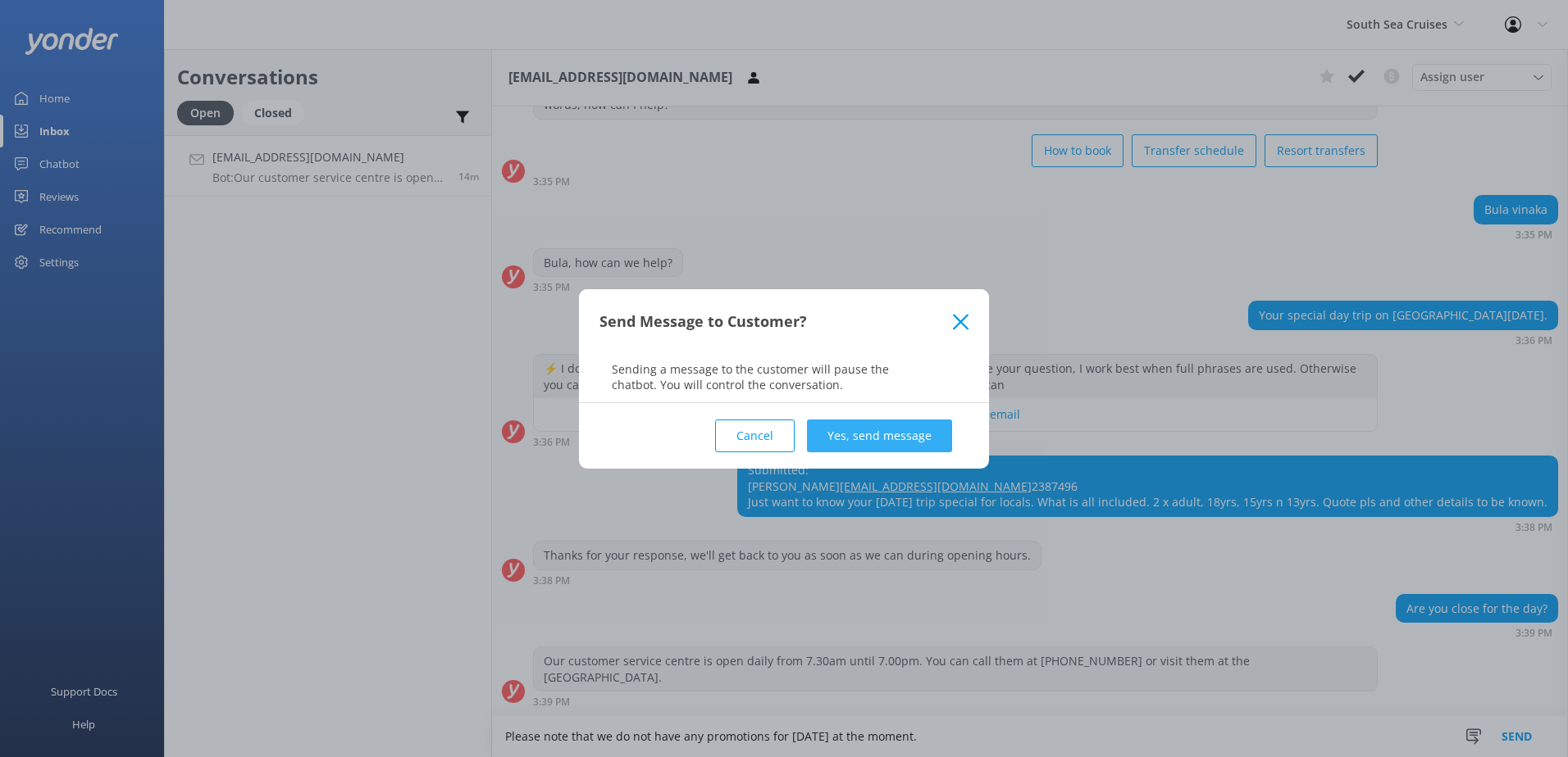
click at [892, 442] on button "Yes, send message" at bounding box center [879, 436] width 145 height 32
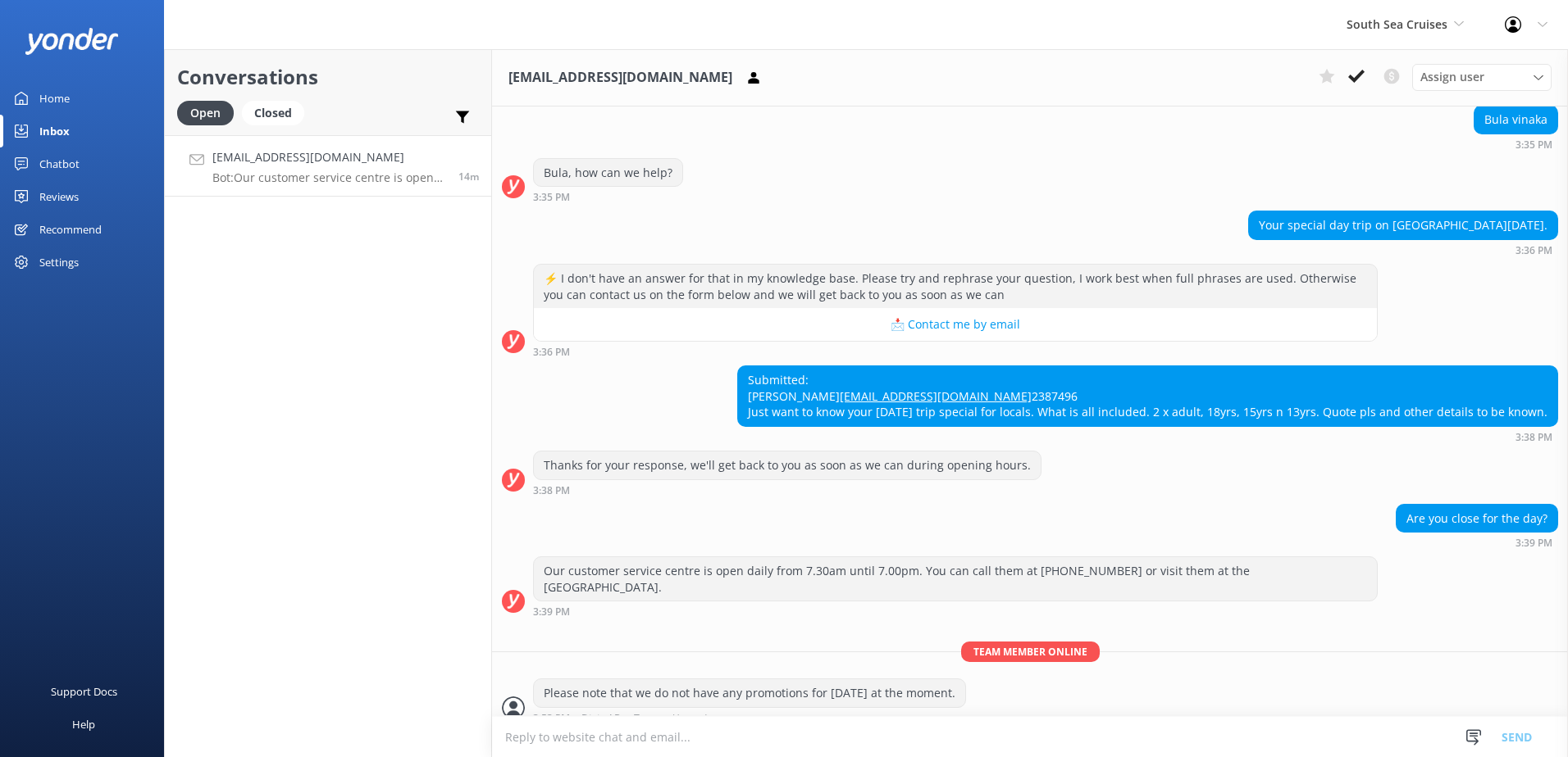
scroll to position [198, 0]
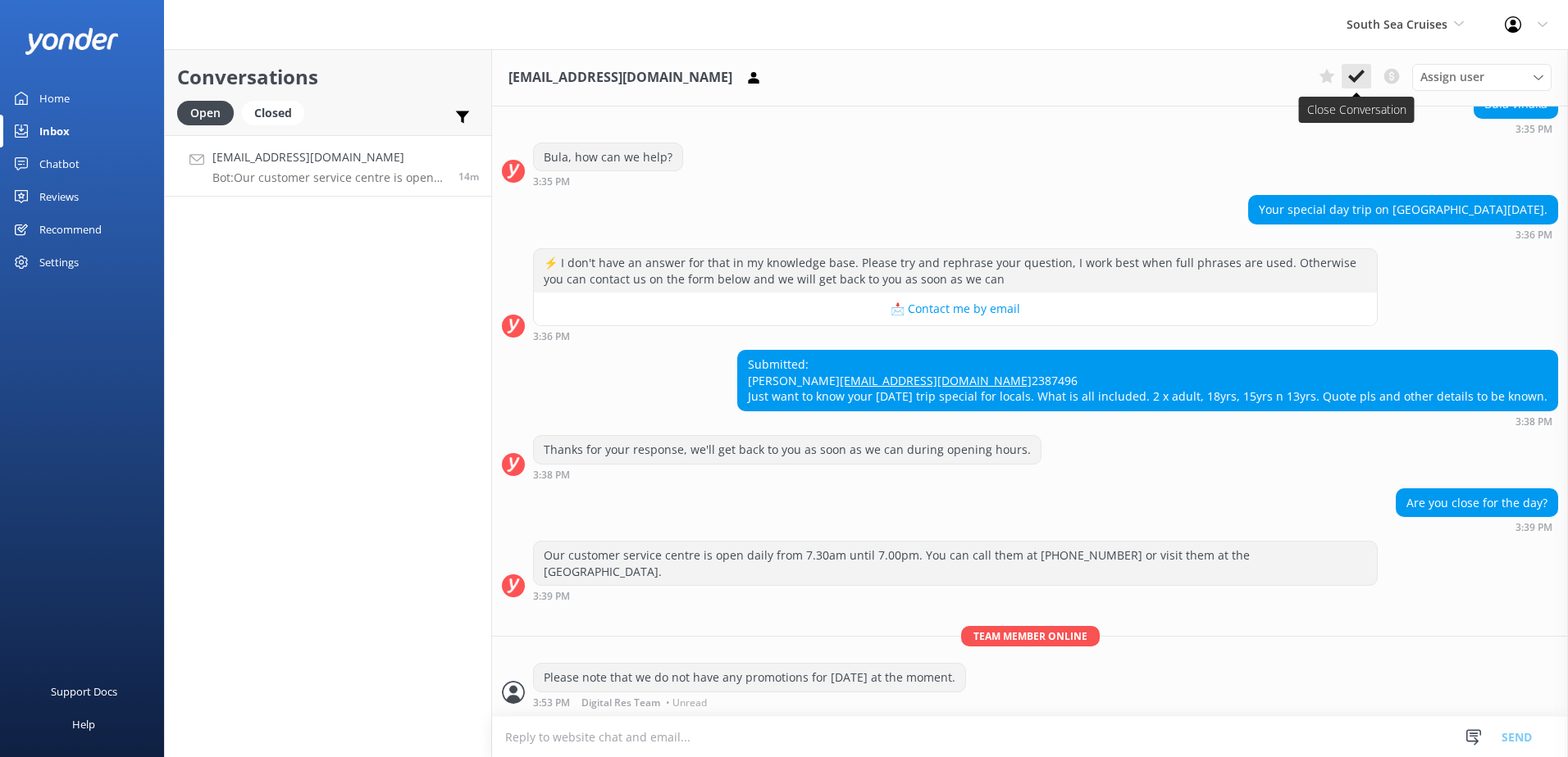
click at [1363, 69] on icon at bounding box center [1356, 76] width 16 height 16
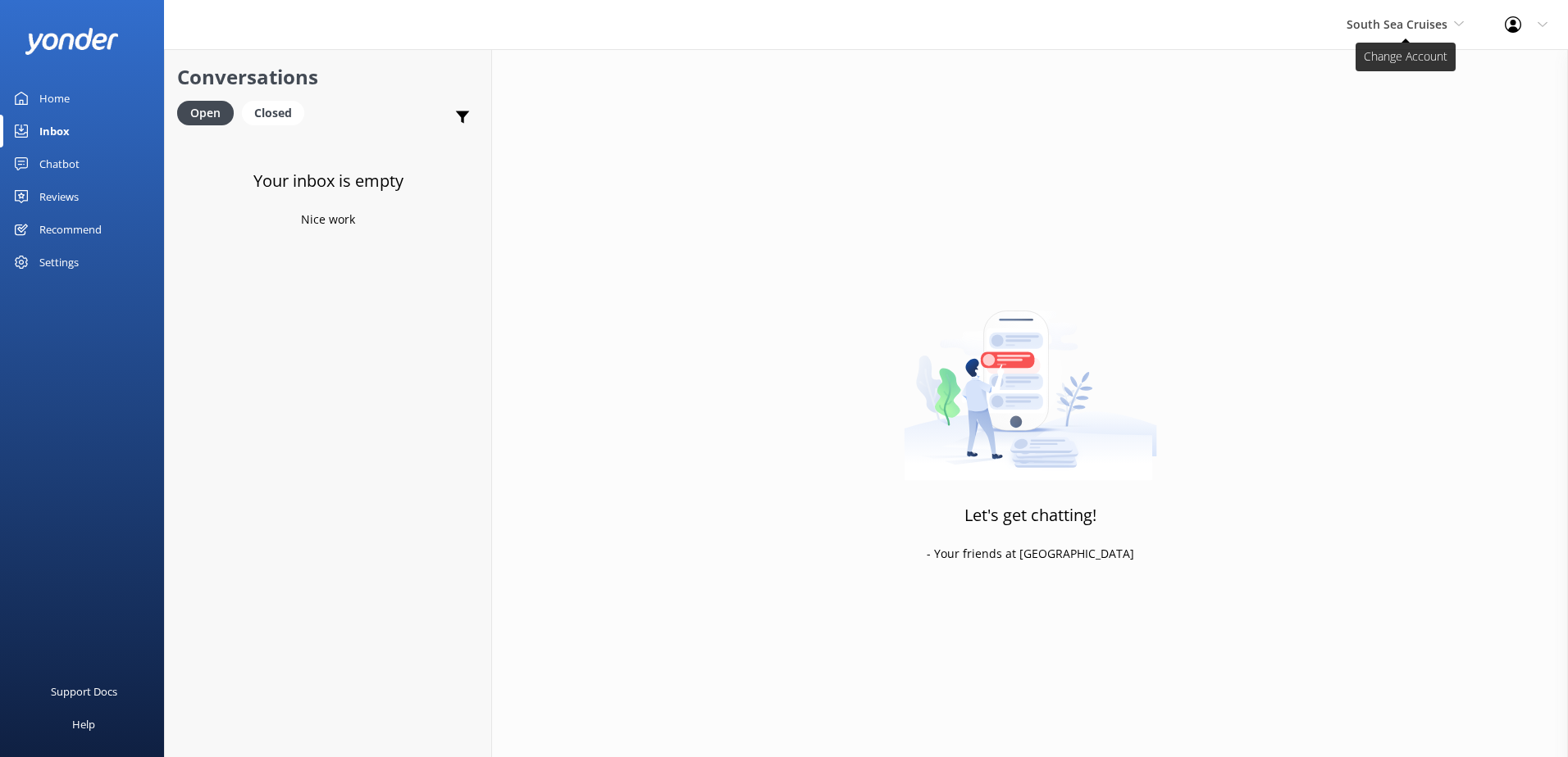
click at [1450, 23] on span "South Sea Cruises" at bounding box center [1404, 24] width 117 height 18
click at [1404, 142] on link "Malamala Beach Club" at bounding box center [1408, 147] width 164 height 40
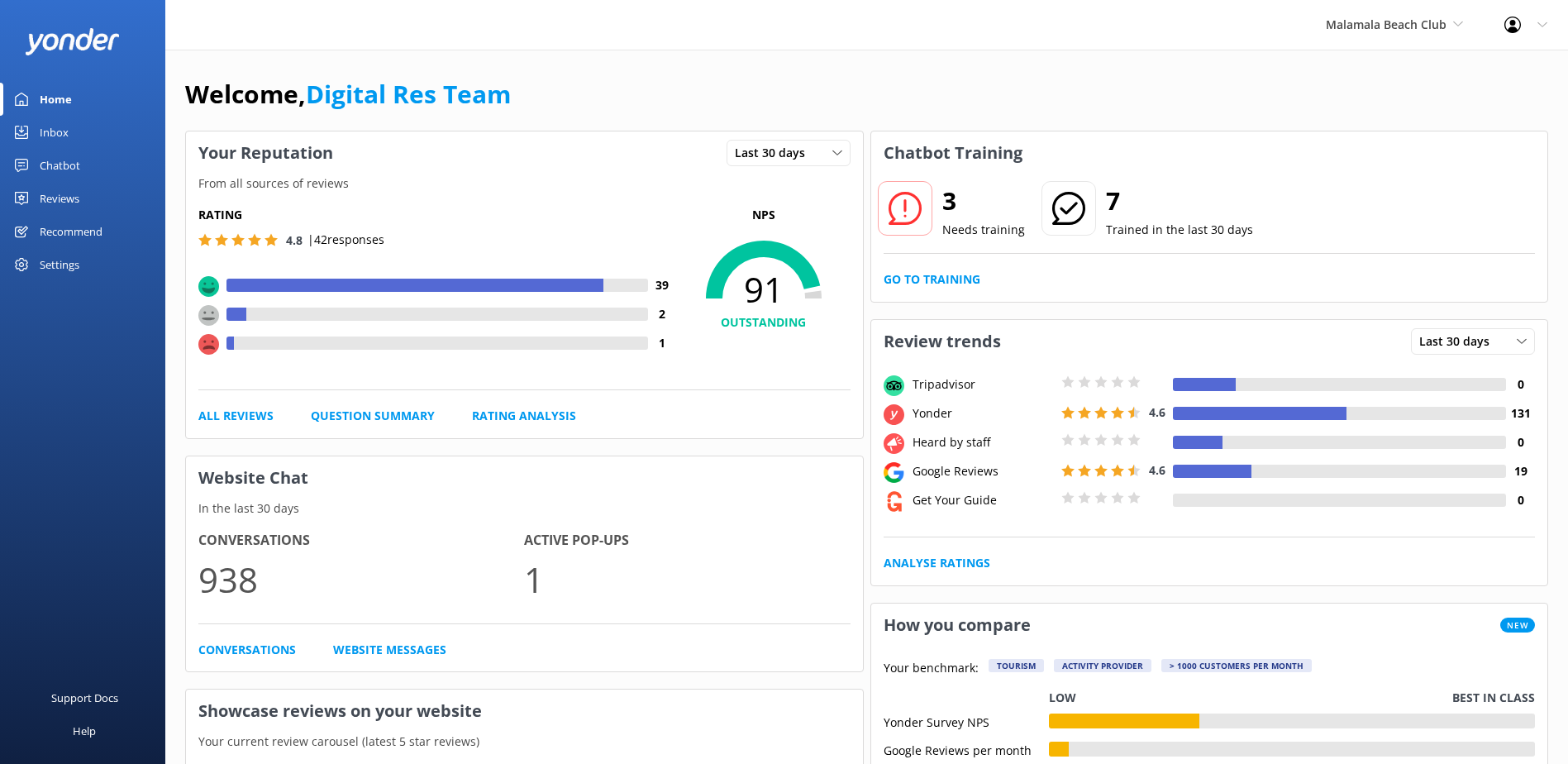
click at [77, 133] on link "Inbox" at bounding box center [83, 132] width 165 height 33
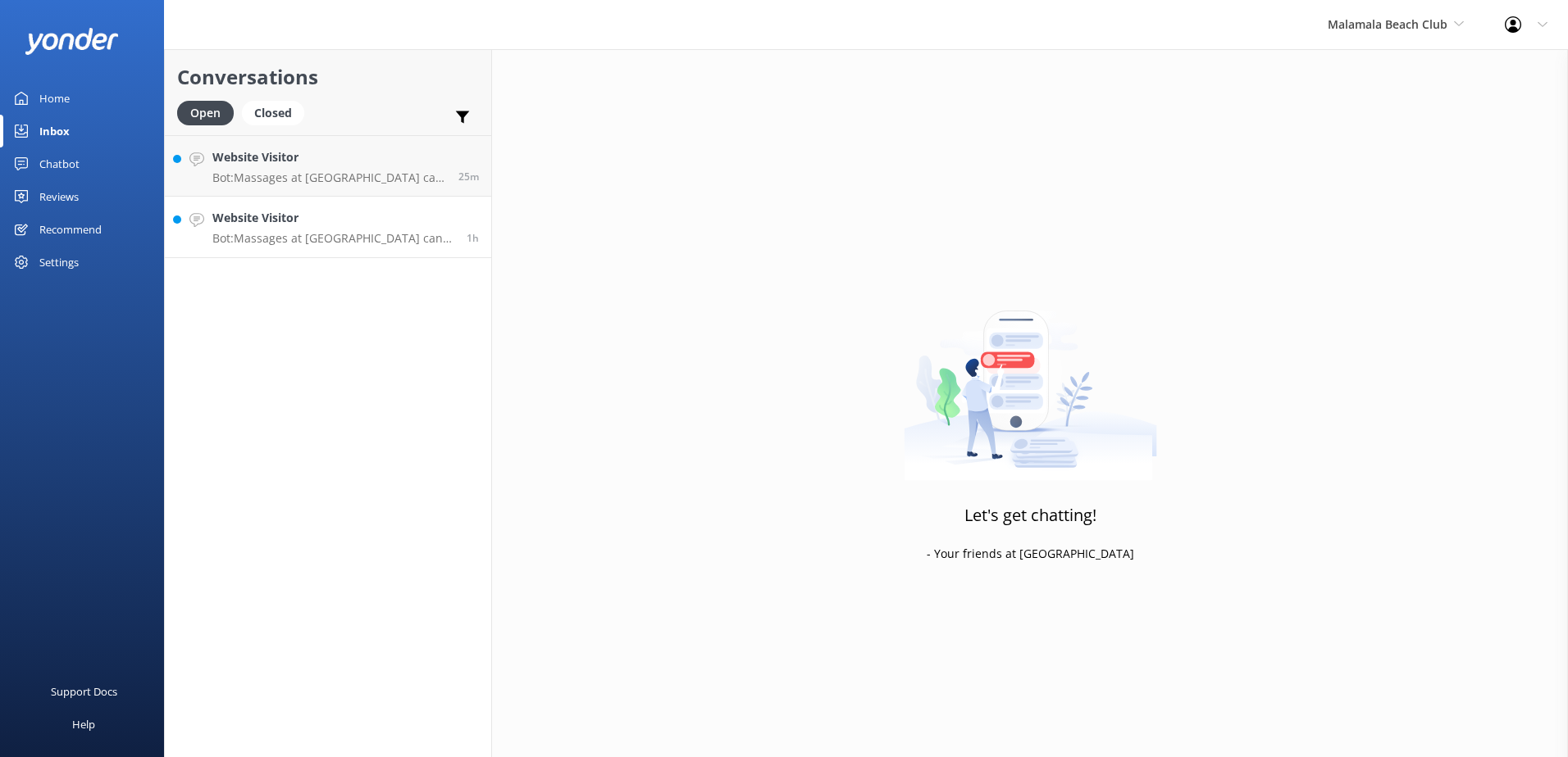
click at [348, 231] on div "Website Visitor Bot: Massages at [GEOGRAPHIC_DATA] can only be booked on the da…" at bounding box center [333, 227] width 242 height 36
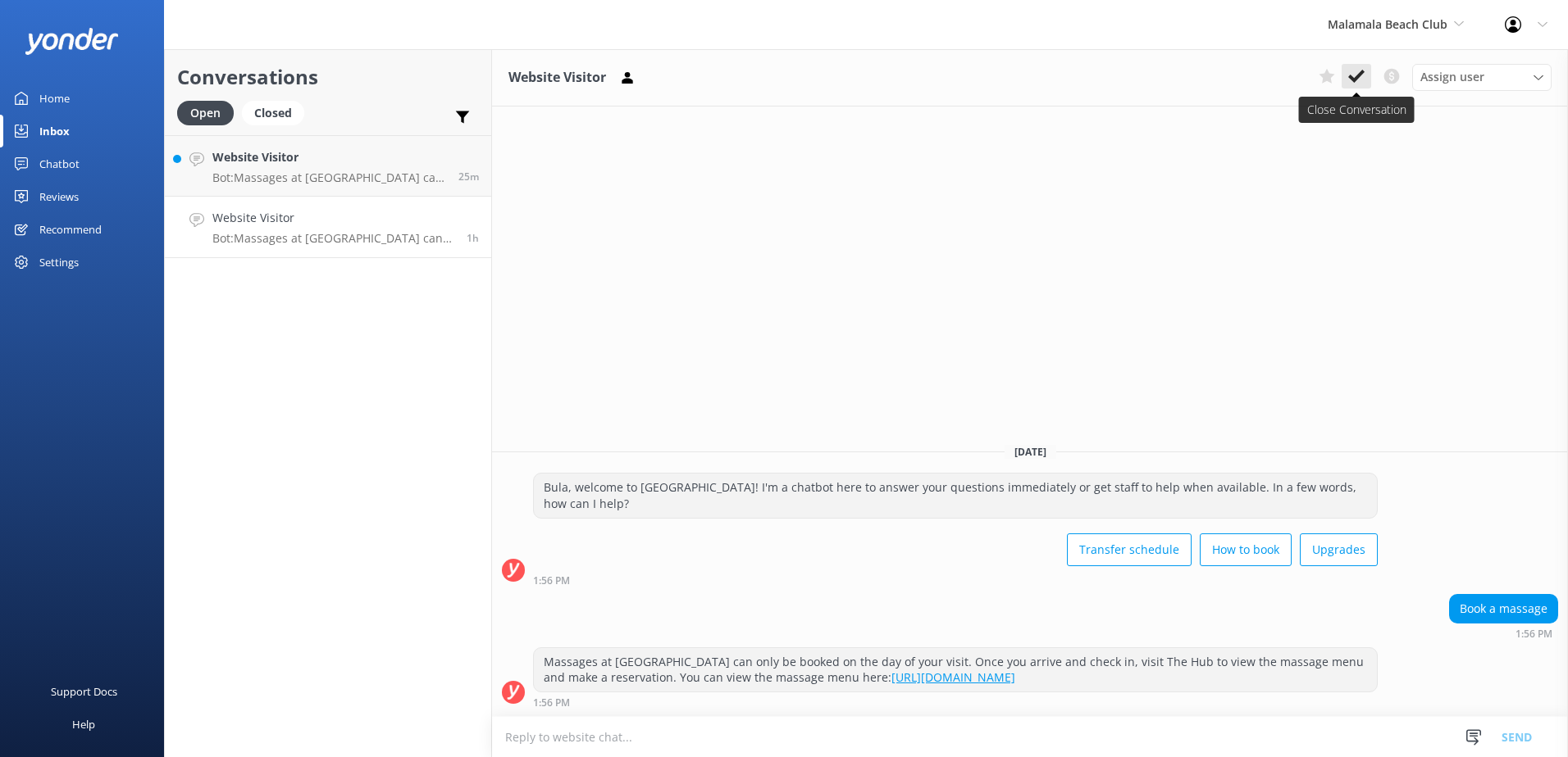
click at [1349, 73] on icon at bounding box center [1356, 76] width 16 height 16
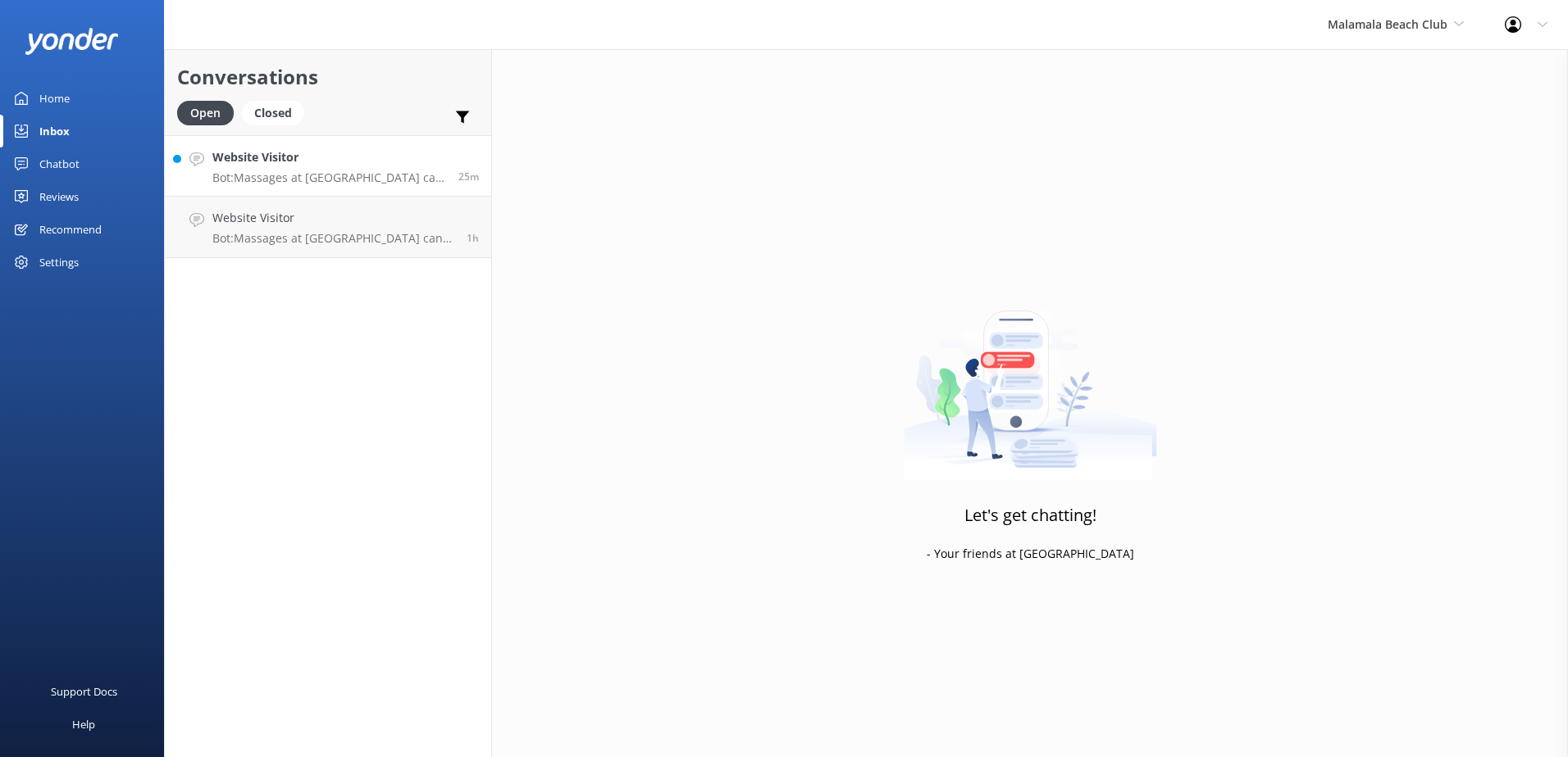
click at [388, 171] on p "Bot: Massages at [GEOGRAPHIC_DATA] can only be booked on the day of your visit.…" at bounding box center [329, 178] width 234 height 14
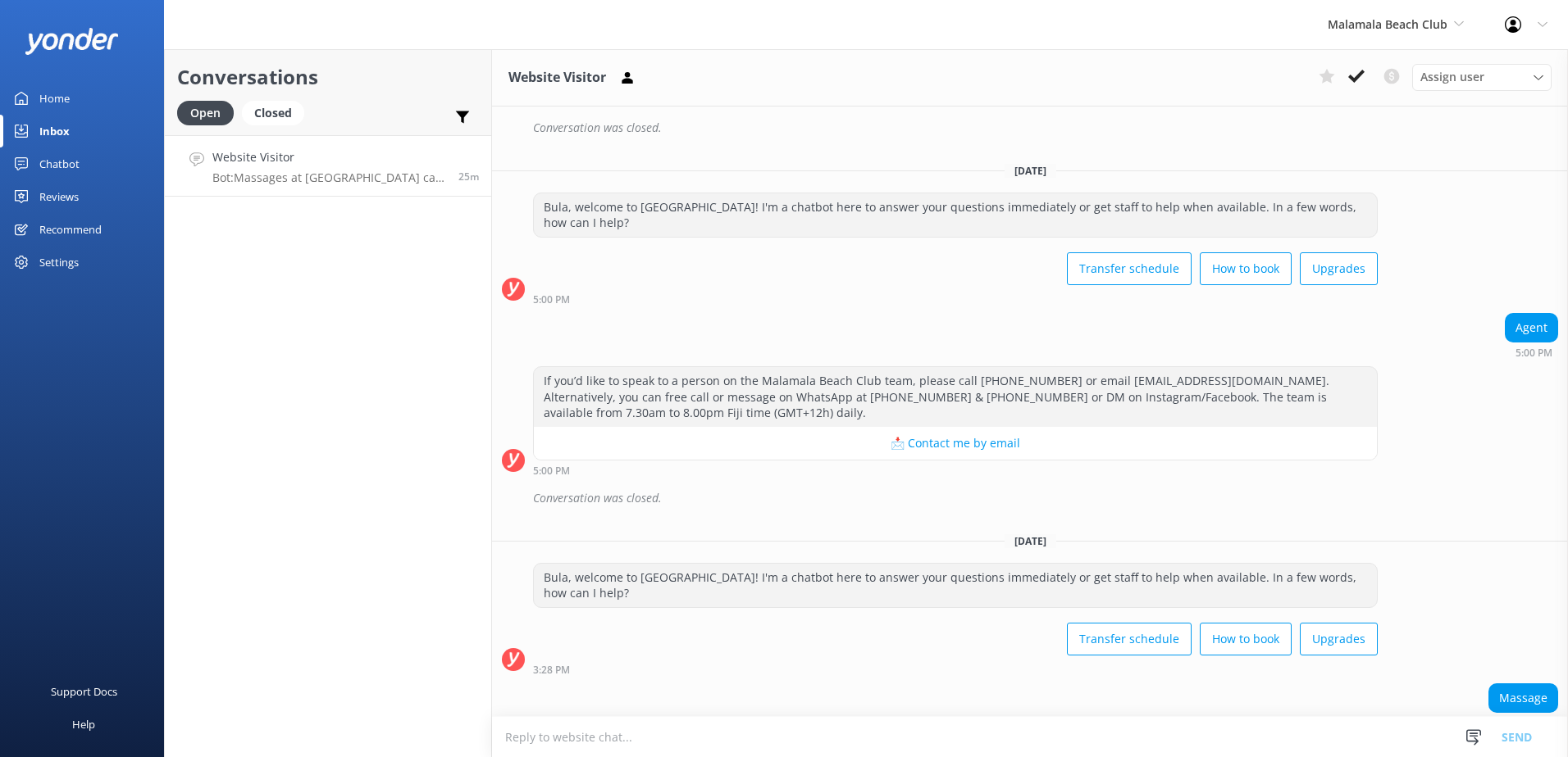
scroll to position [700, 0]
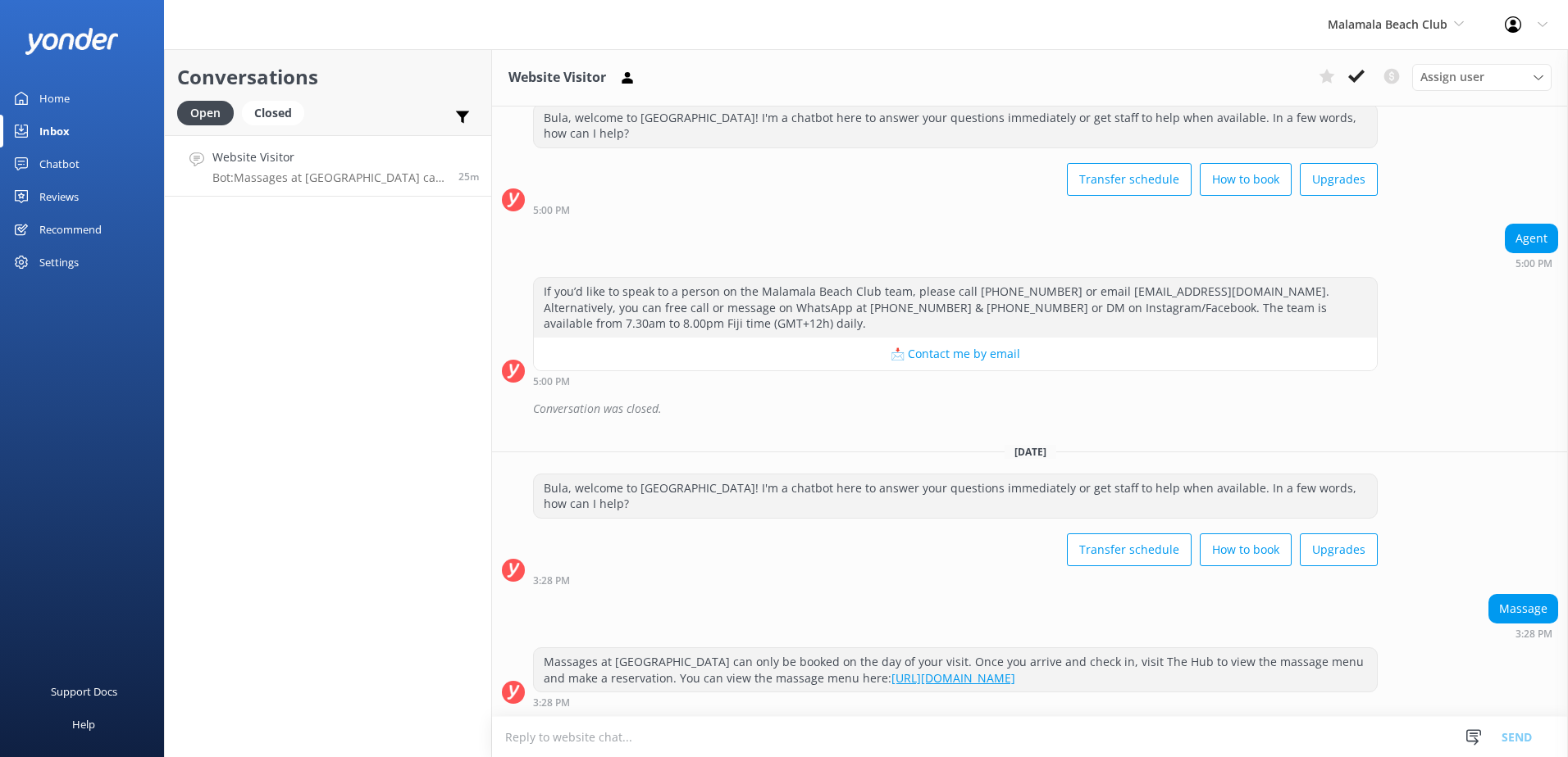
click at [1358, 61] on div "Website Visitor Assign user [PERSON_NAME] [PERSON_NAME] Digital Res Team [PERSO…" at bounding box center [1030, 78] width 1076 height 58
click at [1356, 74] on icon at bounding box center [1356, 76] width 16 height 16
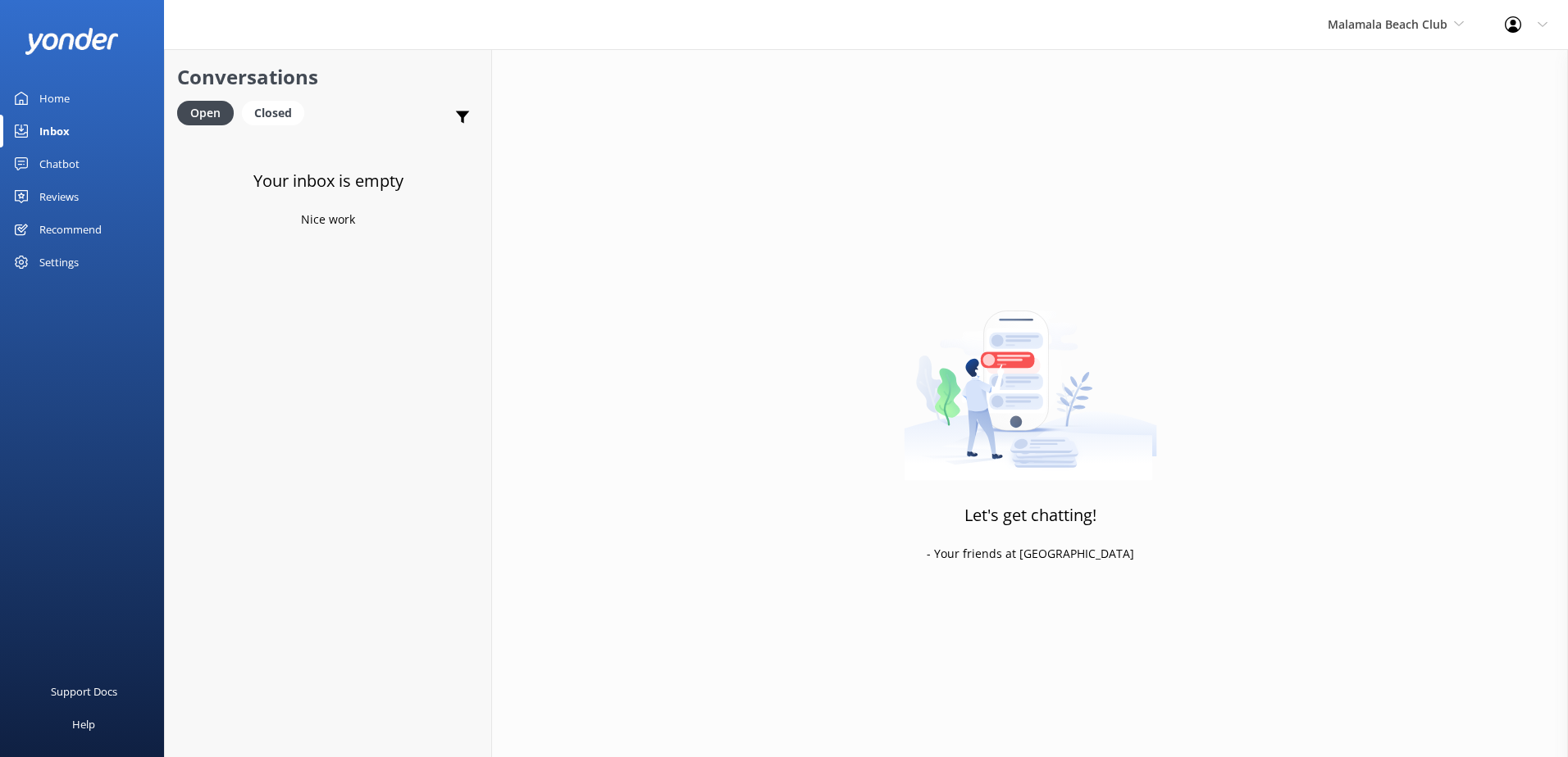
click at [1383, 34] on div "Malamala Beach Club South Sea Sailing South Sea Cruises Malamala Beach Club Awe…" at bounding box center [1395, 24] width 177 height 49
click at [1351, 180] on link "Awesome Adventures Fiji" at bounding box center [1389, 187] width 164 height 40
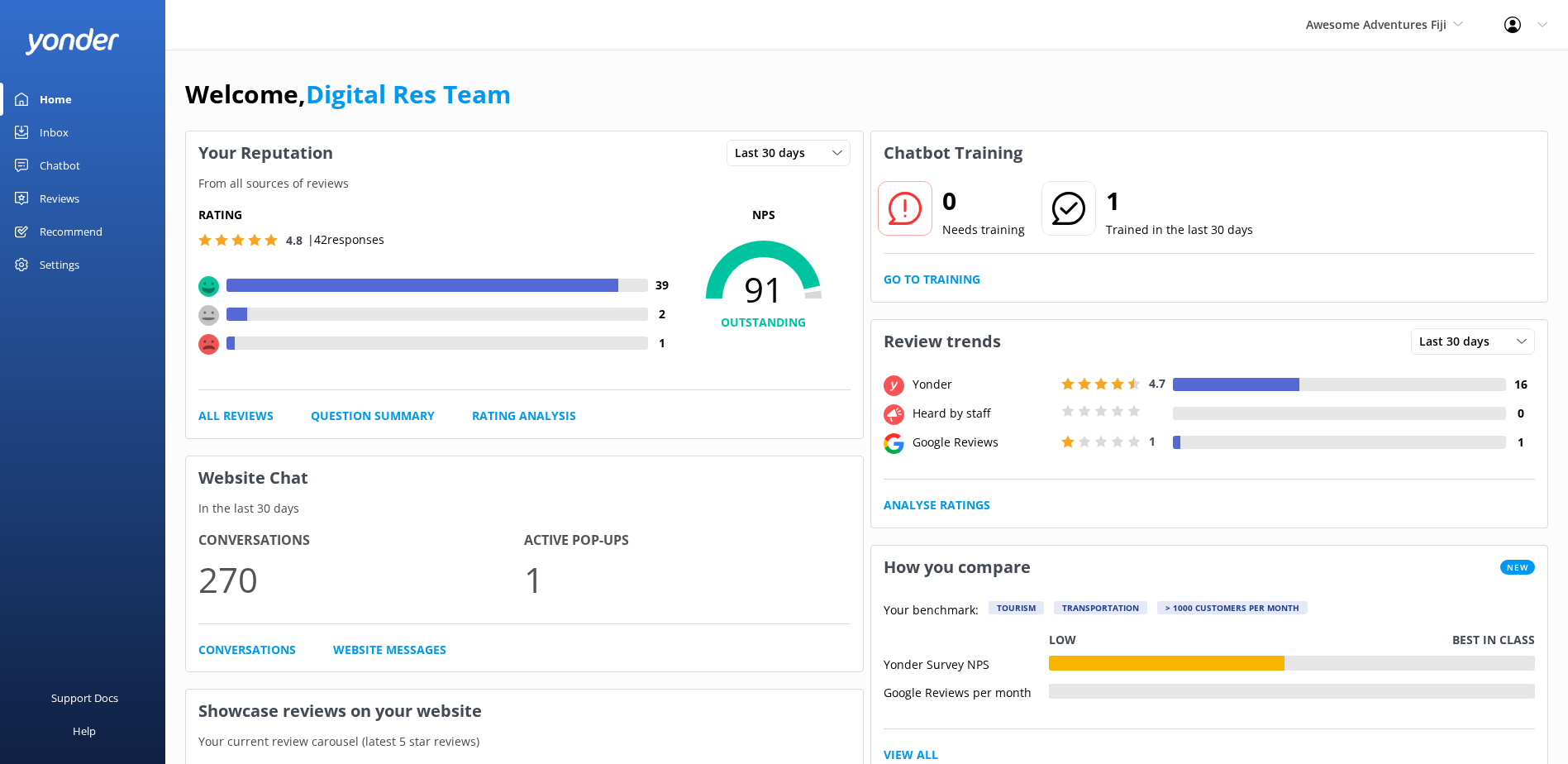
click at [88, 141] on link "Inbox" at bounding box center [83, 132] width 165 height 33
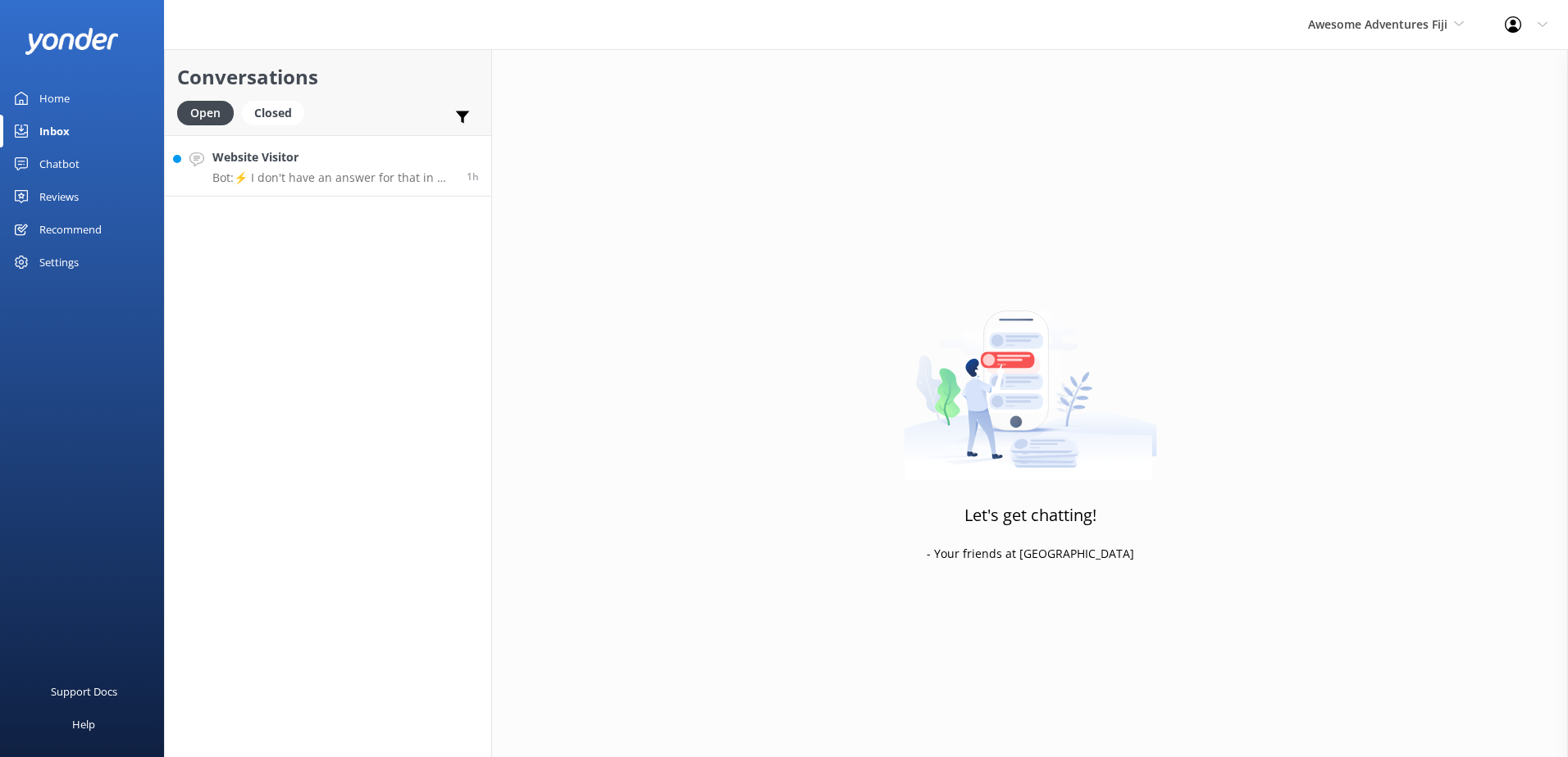
click at [280, 174] on p "Bot: ⚡ I don't have an answer for that in my knowledge base. Please try and rep…" at bounding box center [333, 178] width 242 height 14
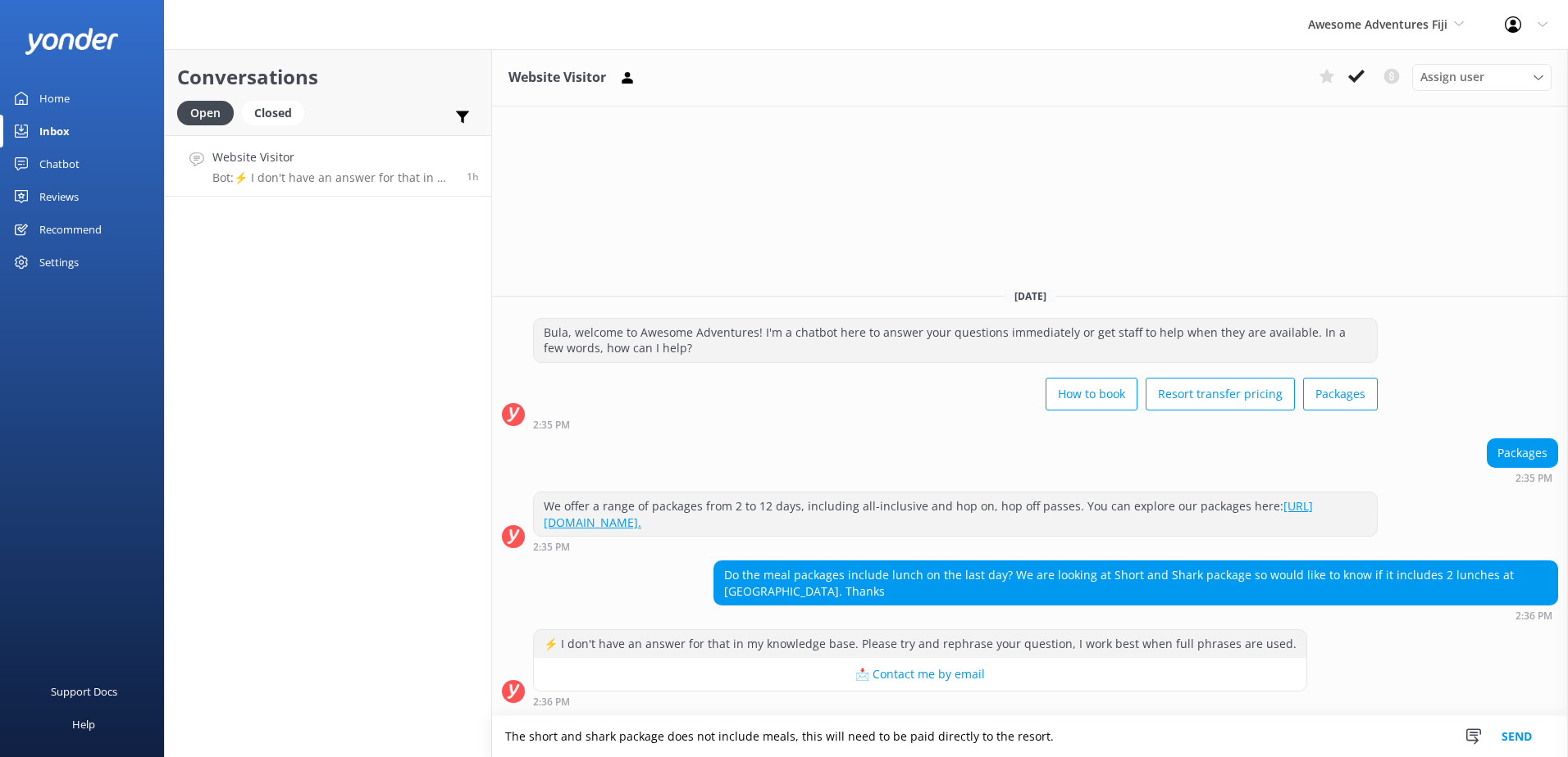
type textarea "The short and shark package does not include meals, this will need to be paid d…"
click at [1537, 740] on button "Send" at bounding box center [1516, 737] width 61 height 41
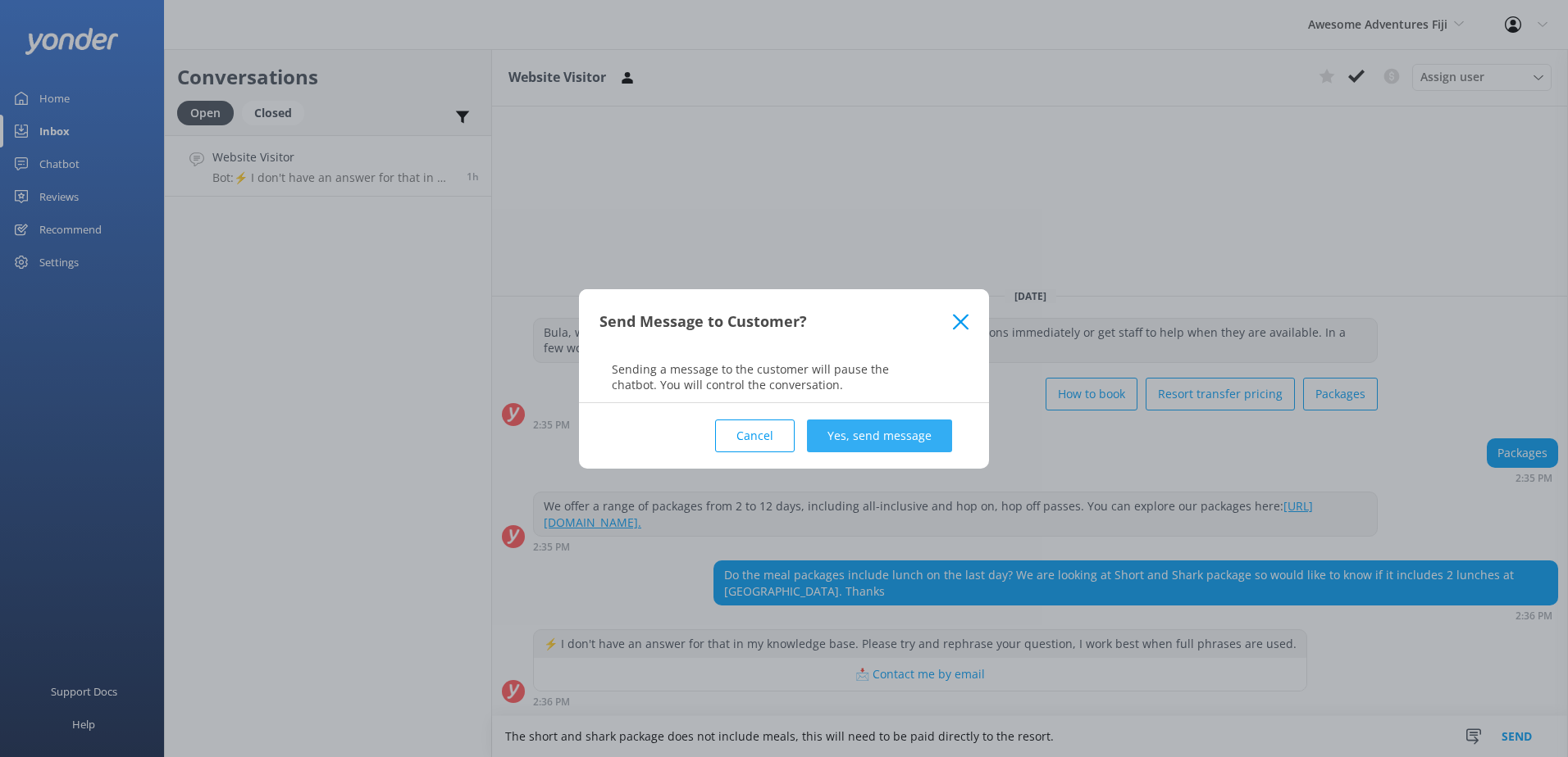
click at [858, 440] on button "Yes, send message" at bounding box center [879, 436] width 145 height 32
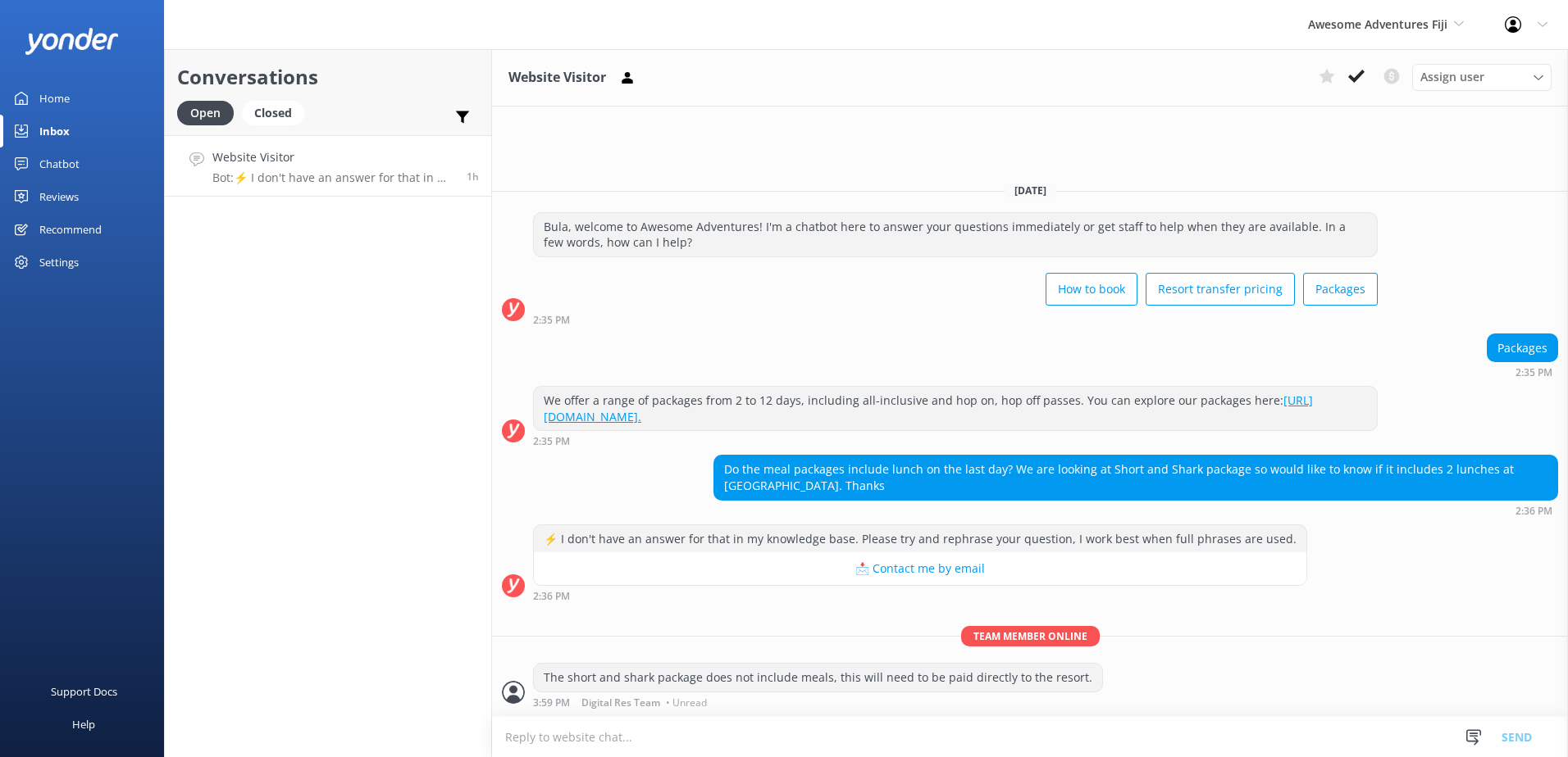
click at [1348, 55] on div "Website Visitor Assign user [PERSON_NAME] [PERSON_NAME] Digital Res Team [PERSO…" at bounding box center [1030, 78] width 1076 height 58
click at [1356, 65] on button at bounding box center [1356, 76] width 30 height 24
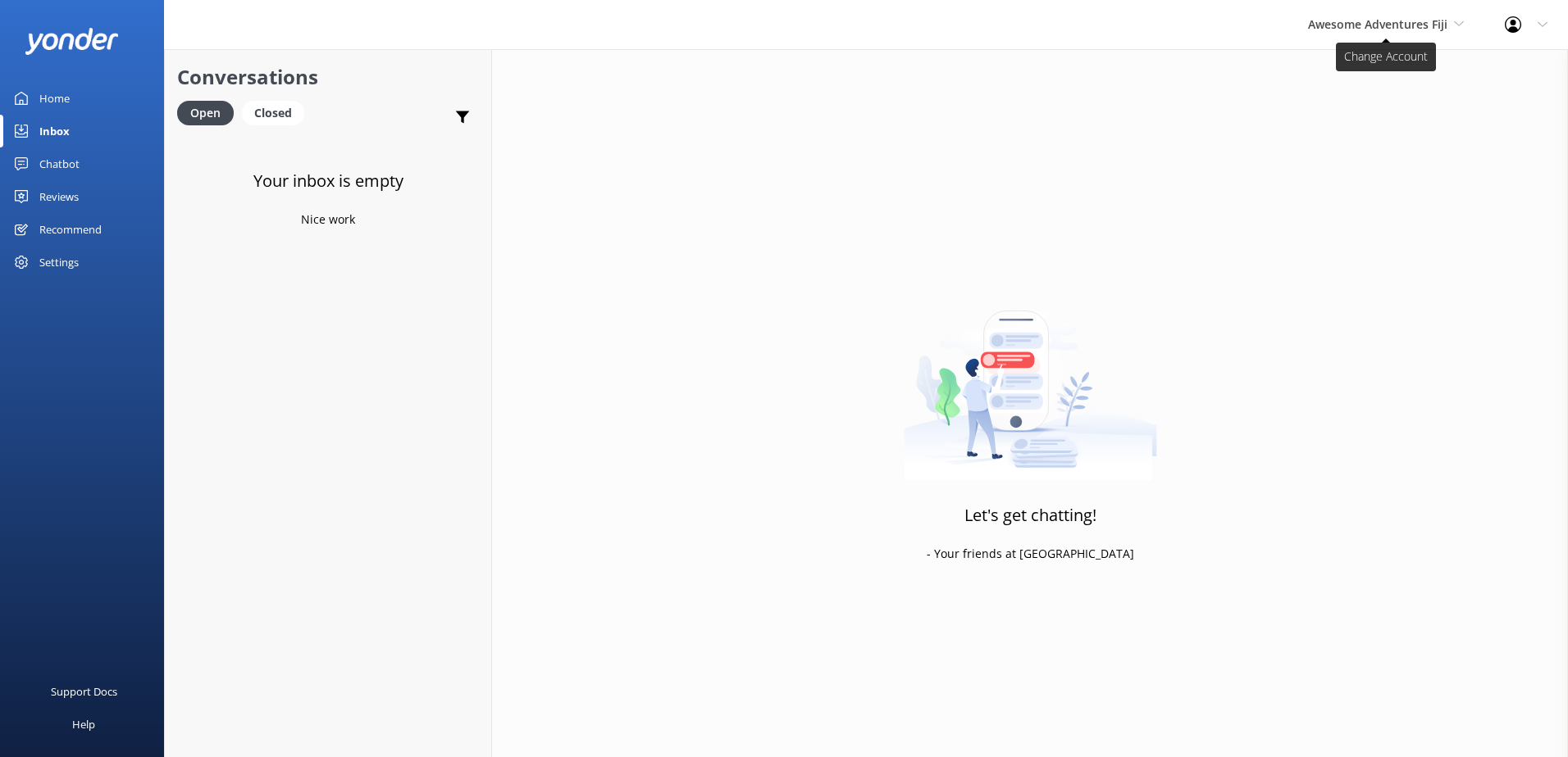
click at [1365, 31] on span "Awesome Adventures Fiji" at bounding box center [1377, 23] width 139 height 15
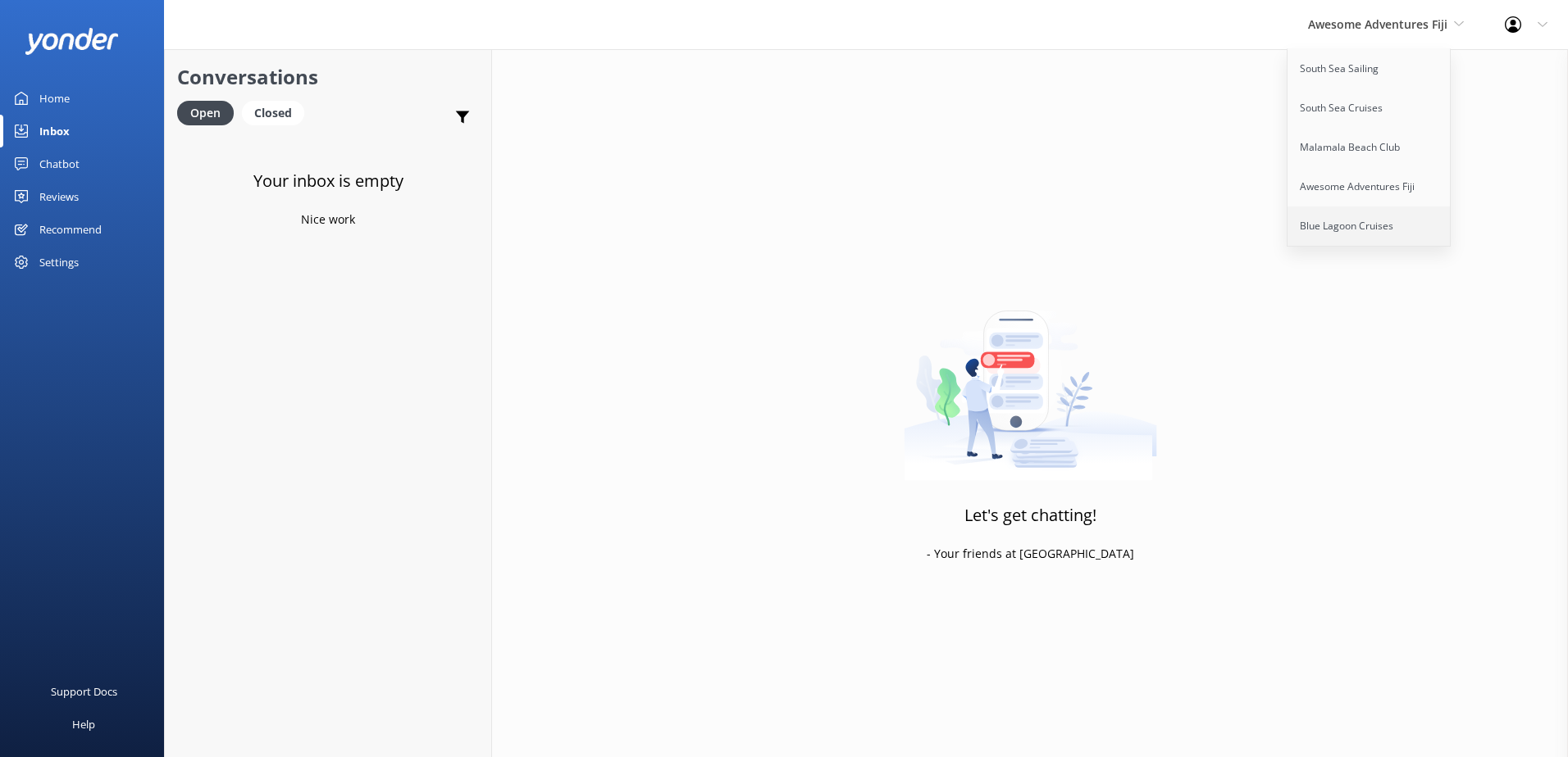
click at [1342, 236] on link "Blue Lagoon Cruises" at bounding box center [1369, 227] width 164 height 40
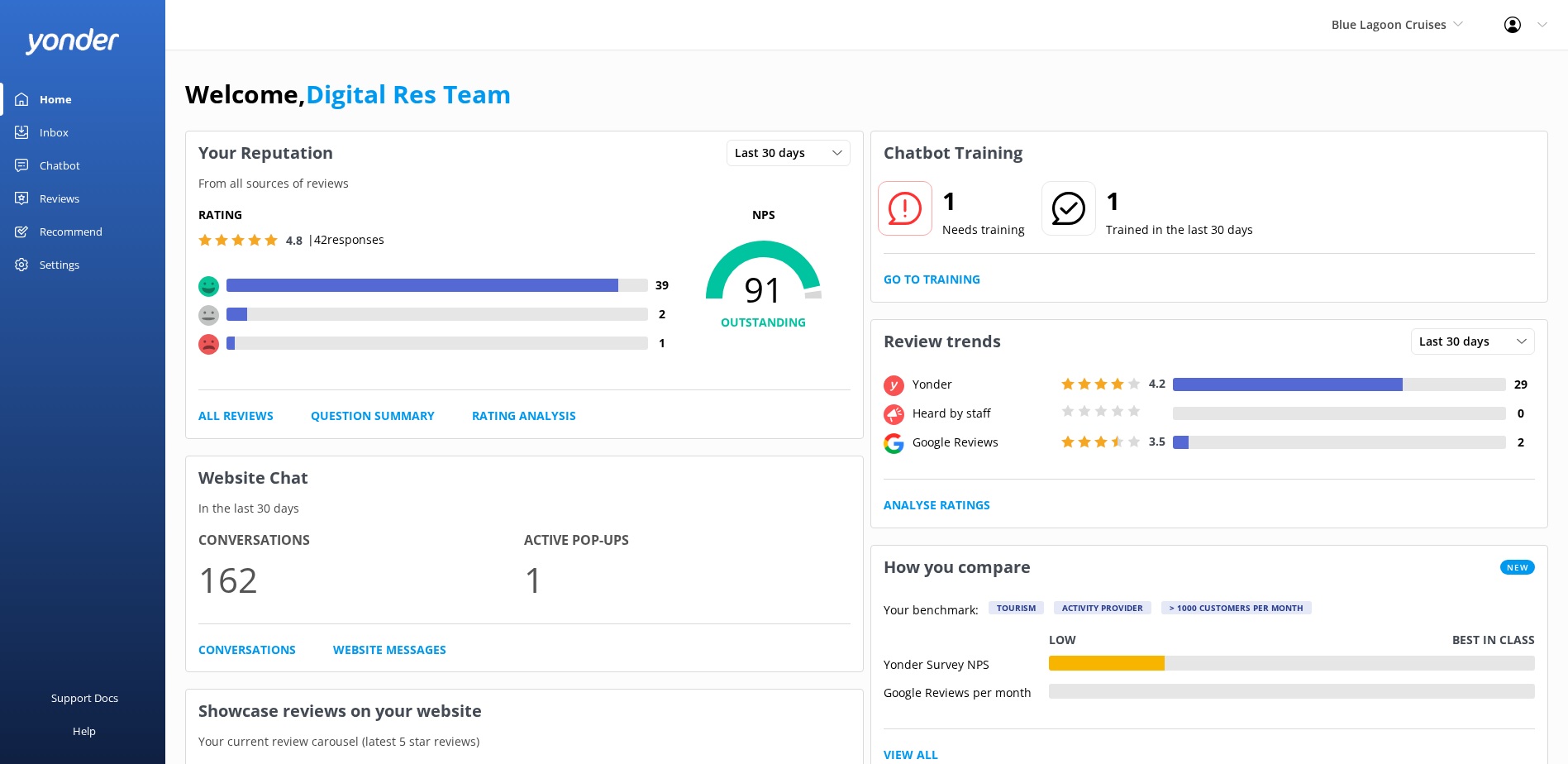
click at [98, 113] on link "Home" at bounding box center [83, 99] width 165 height 33
click at [88, 129] on link "Inbox" at bounding box center [83, 132] width 165 height 33
